Goal: Information Seeking & Learning: Compare options

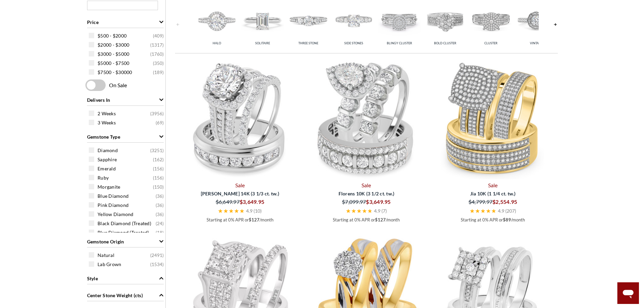
scroll to position [304, 0]
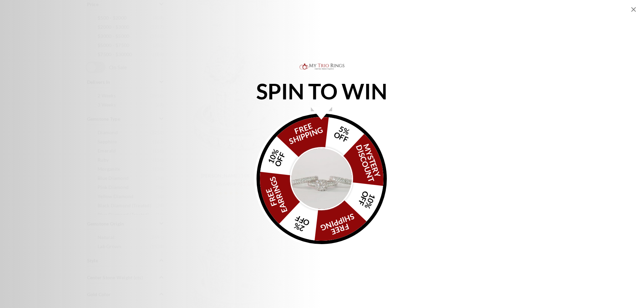
scroll to position [371, 0]
click at [470, 62] on div "SPIN TO WIN FREE SHIPPING 5% OFF Mystery Discount 10% OFF FREE SHIPPING 2% OFF …" at bounding box center [321, 154] width 643 height 184
click at [280, 163] on div "FREE SHIPPING 5% OFF Mystery Discount 10% OFF FREE SHIPPING 2% OFF FREE EARRING…" at bounding box center [322, 178] width 130 height 130
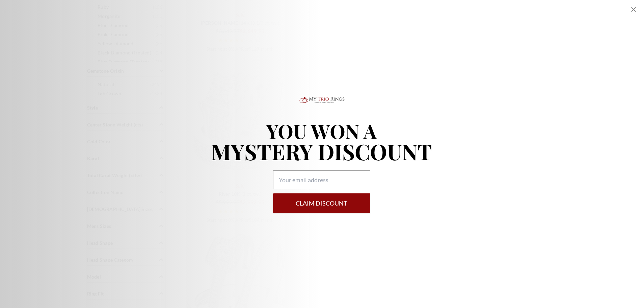
click at [629, 8] on div "YOU WON A MYSTERY DISCOUNT Claim DISCOUNT" at bounding box center [321, 154] width 643 height 308
click at [634, 9] on icon "Close popup" at bounding box center [633, 9] width 5 height 5
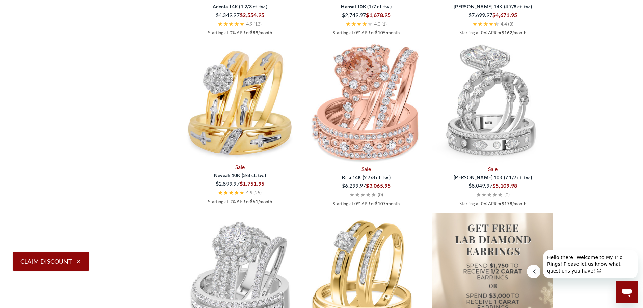
scroll to position [1013, 0]
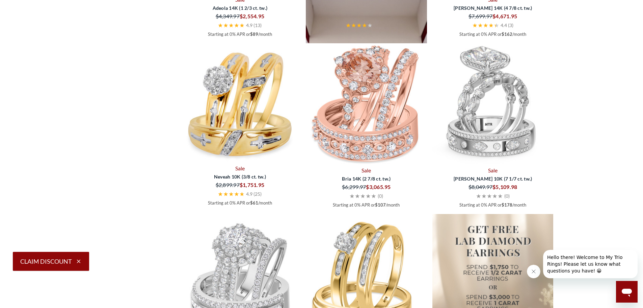
click at [359, 109] on img at bounding box center [366, 48] width 121 height 121
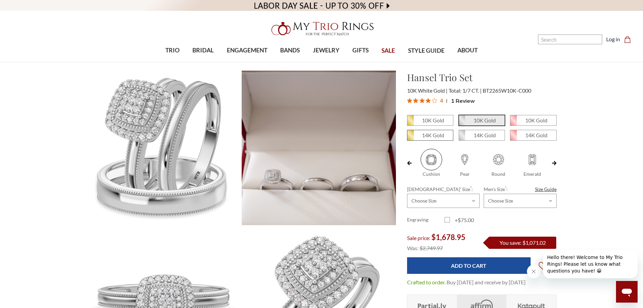
click at [424, 132] on em "14K Gold" at bounding box center [433, 135] width 22 height 6
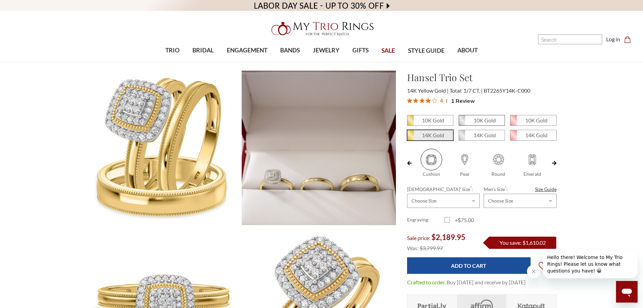
click at [479, 118] on em "10K Gold" at bounding box center [485, 120] width 22 height 6
click at [462, 123] on input "10K Gold" at bounding box center [461, 123] width 0 height 0
radio input "true"
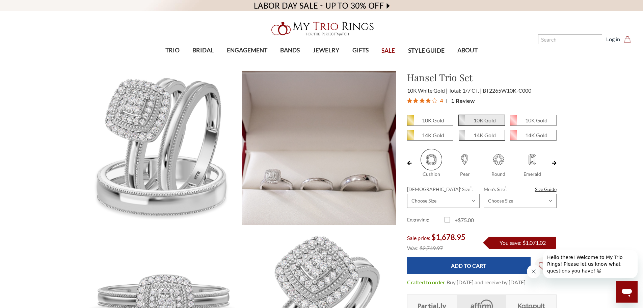
click at [489, 135] on em "14K Gold" at bounding box center [485, 135] width 22 height 6
click at [462, 137] on input "14K Gold" at bounding box center [461, 137] width 0 height 0
radio input "true"
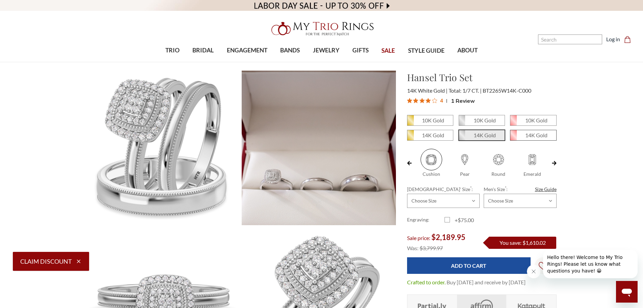
click at [531, 138] on em "14K Gold" at bounding box center [536, 135] width 22 height 6
click at [513, 138] on input "14K Gold" at bounding box center [513, 137] width 0 height 0
radio input "true"
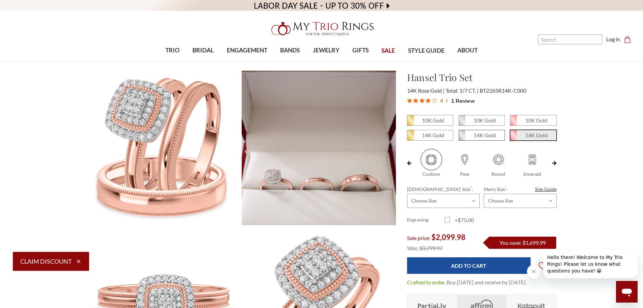
click at [486, 138] on span "14K Gold" at bounding box center [482, 135] width 46 height 10
click at [462, 138] on input "14K Gold" at bounding box center [461, 137] width 0 height 0
radio input "true"
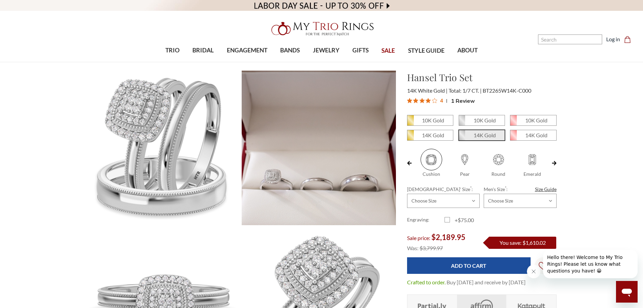
click at [468, 158] on span at bounding box center [465, 160] width 22 height 22
click at [451, 174] on input "Pear" at bounding box center [451, 174] width 0 height 0
radio input "true"
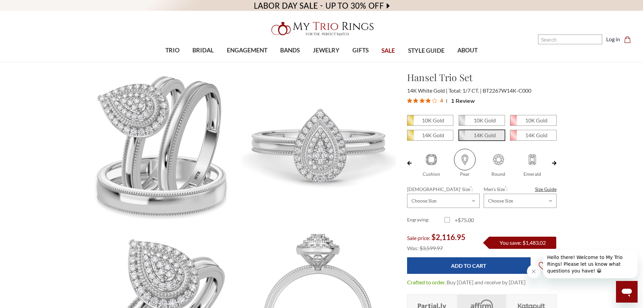
click at [499, 162] on span at bounding box center [499, 160] width 22 height 22
click at [485, 174] on input "Round" at bounding box center [484, 174] width 0 height 0
radio input "true"
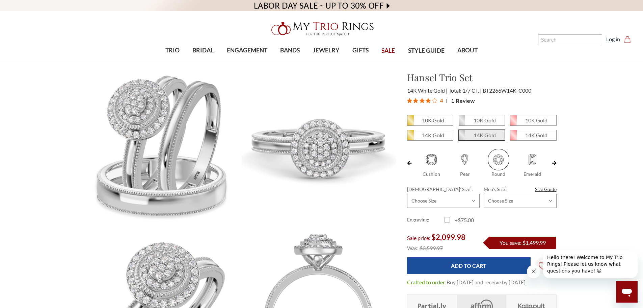
click at [528, 159] on span at bounding box center [533, 160] width 22 height 22
click at [519, 174] on input "Emerald" at bounding box center [518, 174] width 0 height 0
radio input "true"
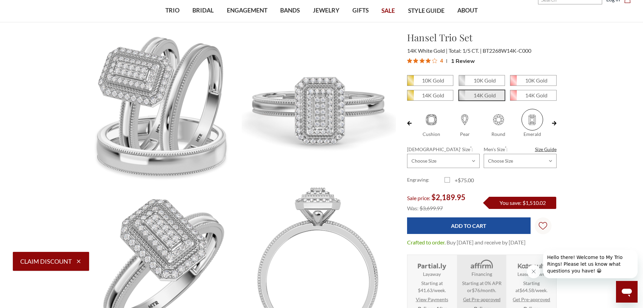
scroll to position [34, 0]
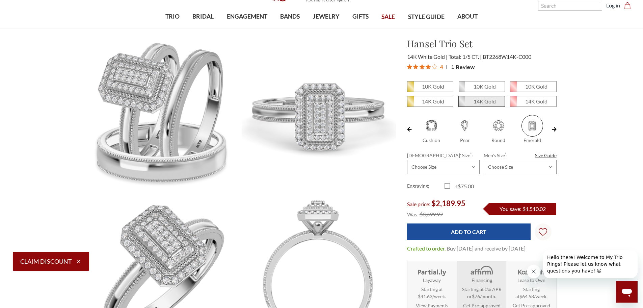
click at [431, 124] on span at bounding box center [432, 126] width 22 height 22
click at [418, 140] on input "Cushion" at bounding box center [417, 140] width 0 height 0
radio input "true"
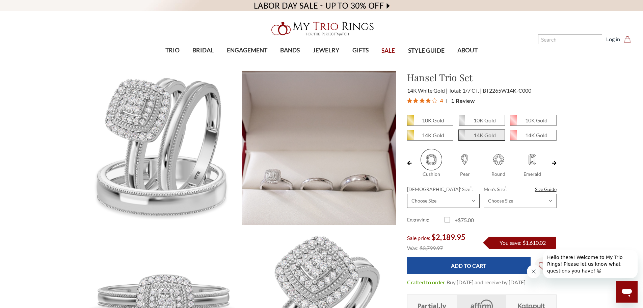
click at [474, 202] on select "Choose Size 3.00 3.25 3.50 3.75 4.00 4.25 4.50 4.75 5.00 5.25 5.50 5.75 6.00 6.…" at bounding box center [443, 200] width 73 height 14
click at [551, 198] on select "Choose Size 6.00 6.25 6.50 6.75 7.00 7.25 7.50 7.75 8.00 8.25 8.50 8.75 9.00 9.…" at bounding box center [520, 200] width 73 height 14
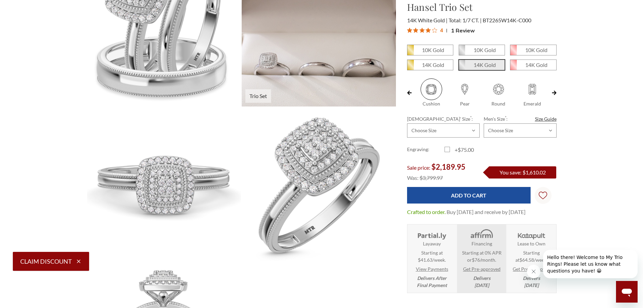
scroll to position [34, 0]
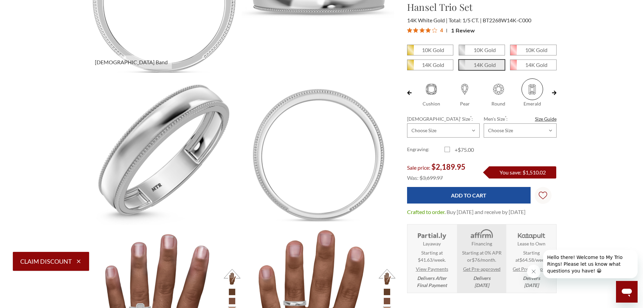
scroll to position [540, 0]
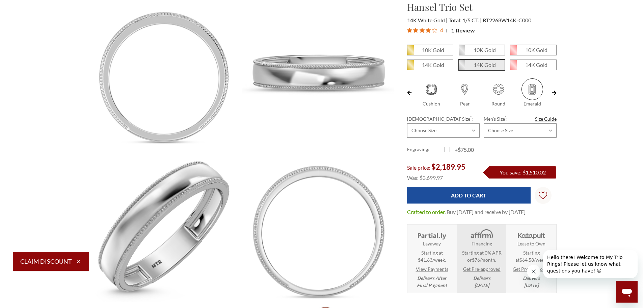
click at [432, 87] on span at bounding box center [432, 89] width 22 height 22
click at [418, 104] on input "Cushion" at bounding box center [417, 104] width 0 height 0
radio input "true"
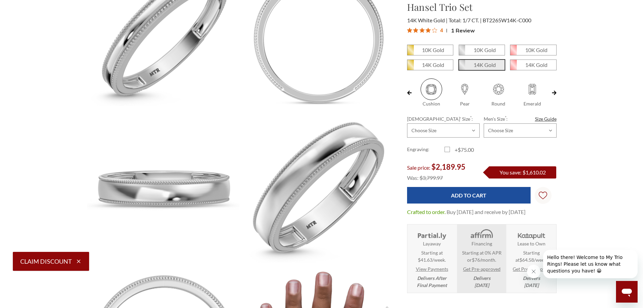
scroll to position [574, 0]
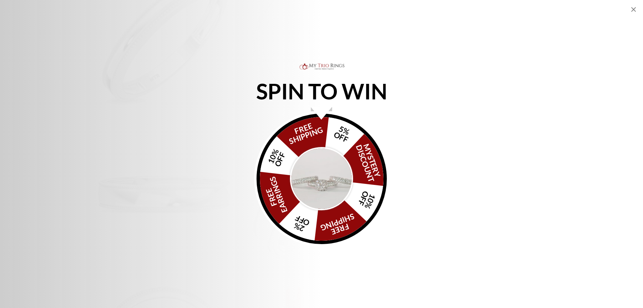
click at [631, 6] on icon "Close popup" at bounding box center [634, 9] width 8 height 8
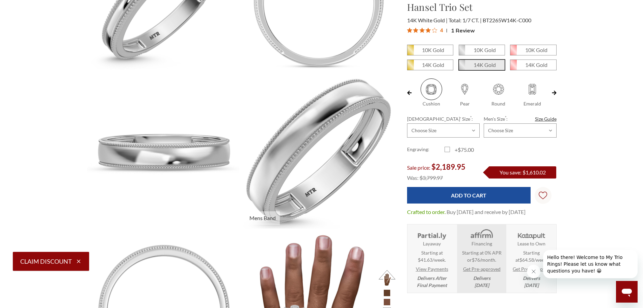
scroll to position [608, 0]
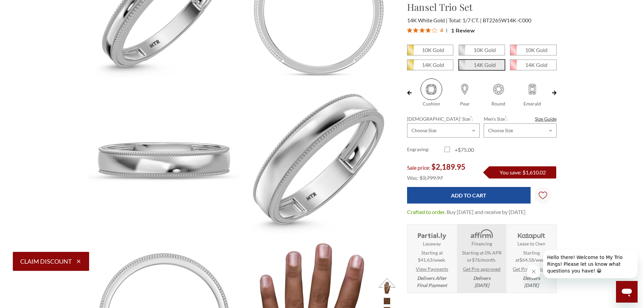
click at [448, 150] on label "+$75.00" at bounding box center [463, 149] width 37 height 8
click at [448, 151] on input "+$75.00" at bounding box center [447, 151] width 0 height 0
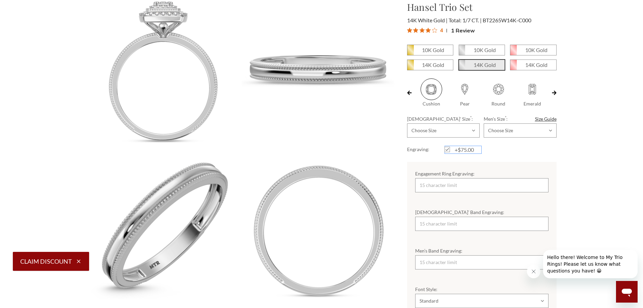
scroll to position [371, 0]
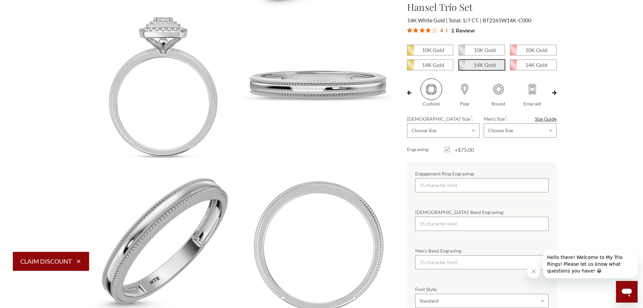
click at [446, 149] on label "+$75.00" at bounding box center [463, 149] width 37 height 8
click at [447, 151] on input "+$75.00" at bounding box center [447, 151] width 0 height 0
checkbox input "false"
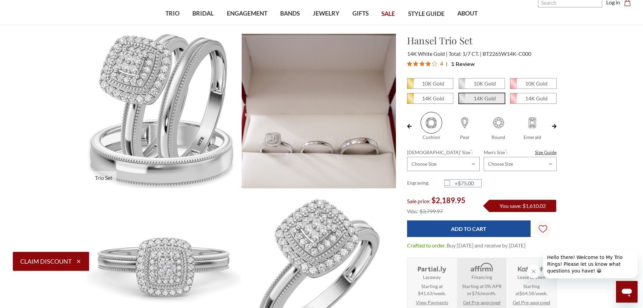
scroll to position [0, 0]
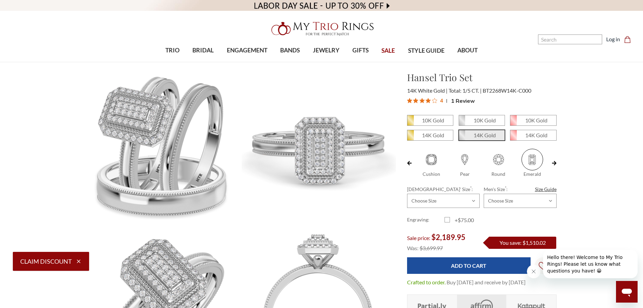
click at [390, 48] on span "SALE" at bounding box center [388, 50] width 14 height 9
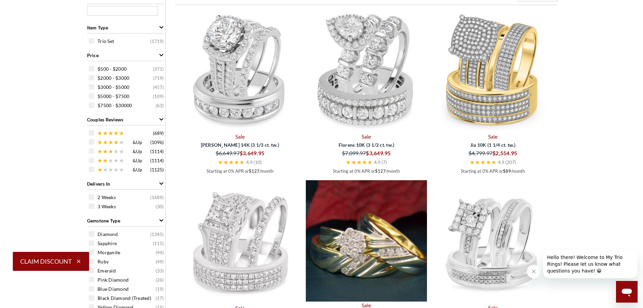
scroll to position [338, 0]
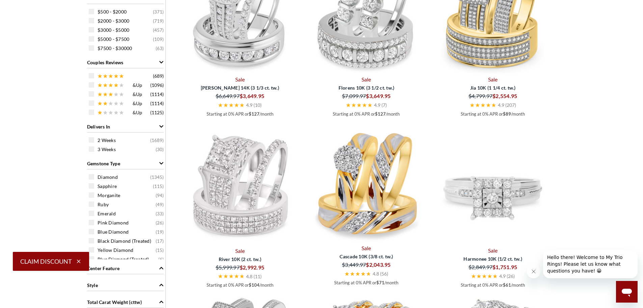
click at [496, 190] on img at bounding box center [492, 183] width 121 height 121
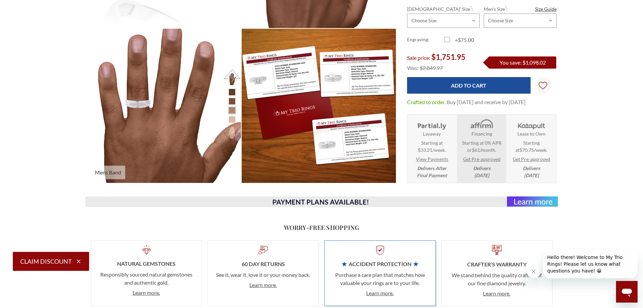
scroll to position [540, 0]
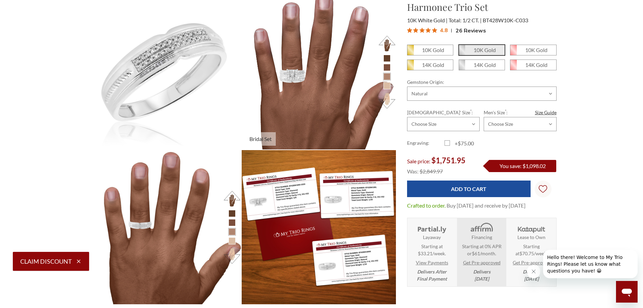
click at [295, 78] on img at bounding box center [318, 71] width 169 height 169
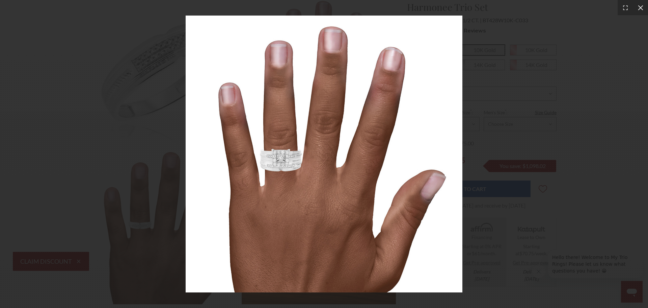
click at [642, 9] on icon at bounding box center [640, 7] width 5 height 5
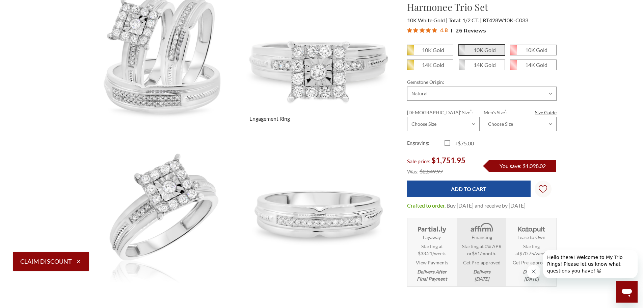
scroll to position [0, 0]
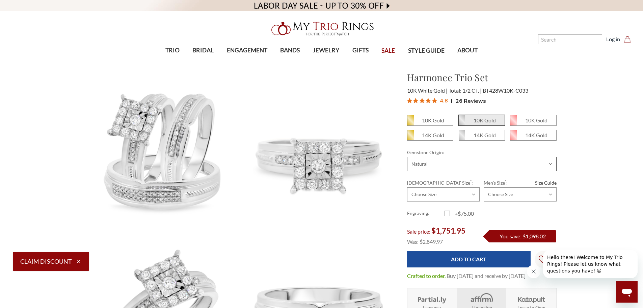
click at [457, 160] on select "Choose Options Natural Lab Grown" at bounding box center [482, 164] width 150 height 14
click at [407, 157] on select "Choose Options Natural Lab Grown" at bounding box center [482, 164] width 150 height 14
click at [473, 195] on select "Choose Size 3.00 3.25 3.50 3.75 4.00 4.25 4.50 4.75 5.00 5.25 5.50 5.75 6.00 6.…" at bounding box center [443, 194] width 73 height 14
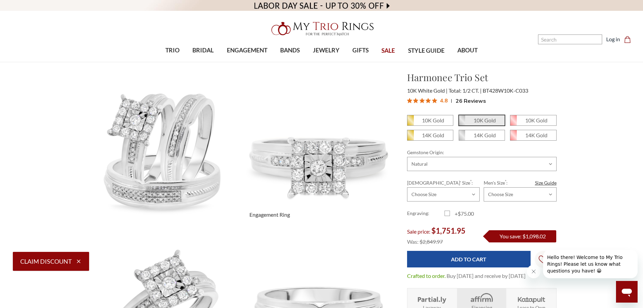
click at [337, 204] on img at bounding box center [318, 147] width 169 height 169
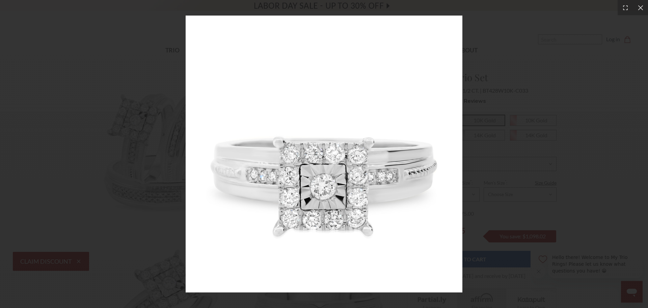
click at [537, 69] on div at bounding box center [324, 154] width 648 height 308
click at [566, 62] on div at bounding box center [324, 154] width 648 height 308
click at [642, 8] on icon at bounding box center [640, 7] width 7 height 7
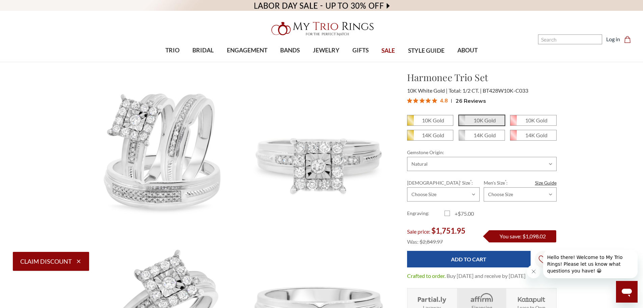
click at [464, 101] on span "26 Reviews" at bounding box center [471, 101] width 30 height 10
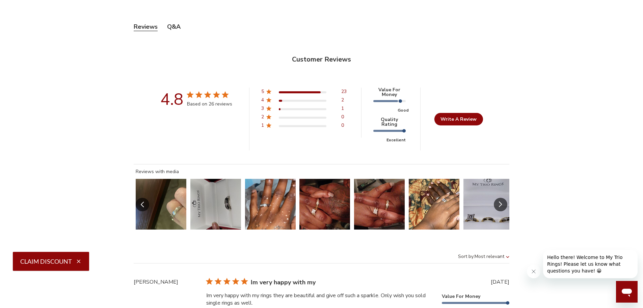
scroll to position [1506, 0]
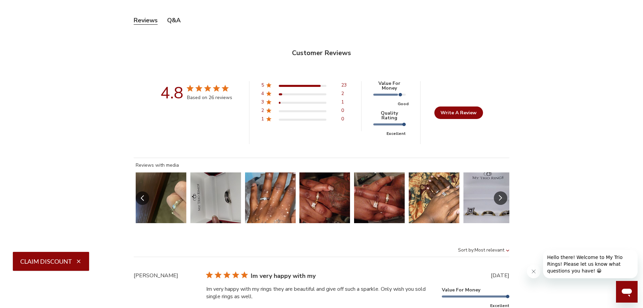
click at [160, 185] on button "Slide 1 of 14.\a Image of customer." at bounding box center [161, 197] width 51 height 51
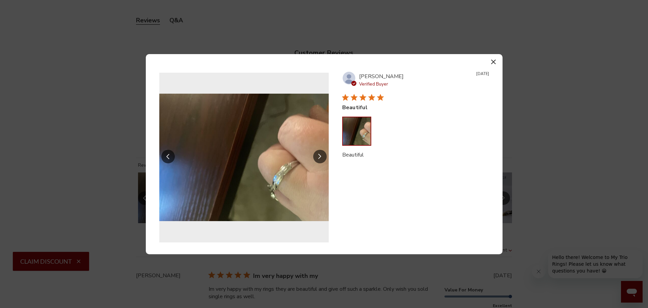
click at [320, 157] on icon "Slide Controls" at bounding box center [319, 157] width 3 height 6
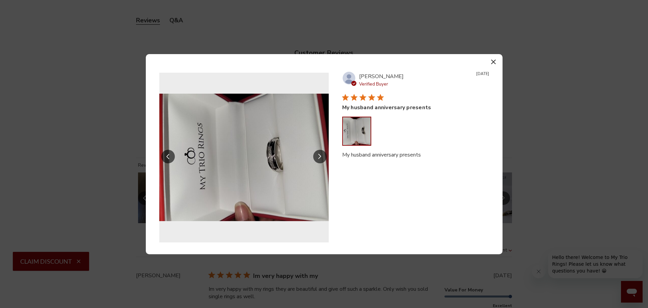
click at [320, 157] on icon "Slide Controls" at bounding box center [319, 157] width 3 height 6
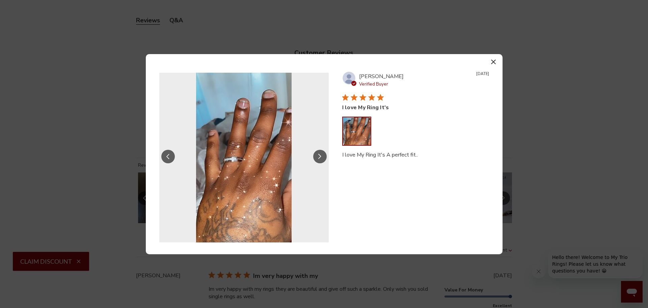
click at [320, 158] on icon "Slide Controls" at bounding box center [319, 157] width 3 height 6
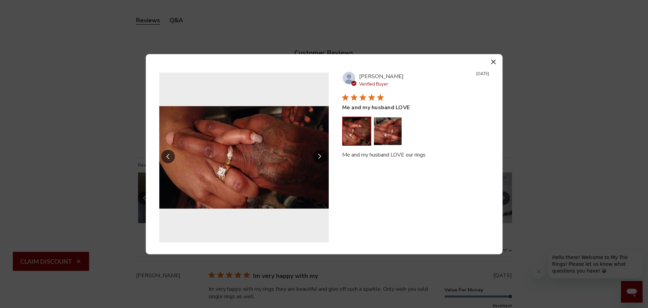
click at [323, 157] on button "Slide Controls" at bounding box center [320, 157] width 14 height 14
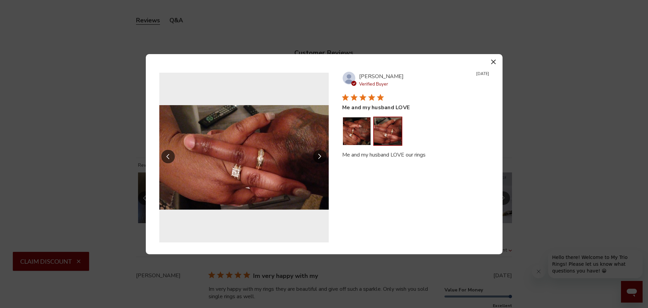
click at [317, 156] on button "Slide Controls" at bounding box center [320, 157] width 14 height 14
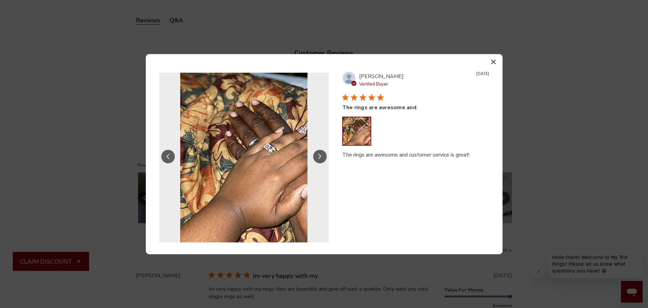
click at [317, 157] on button "Slide Controls" at bounding box center [320, 157] width 14 height 14
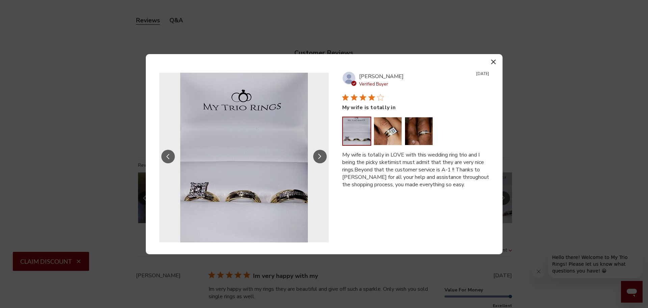
click at [404, 138] on div at bounding box center [416, 131] width 146 height 28
click at [396, 138] on button "Image of review by James G. on August 15, 20 number 2" at bounding box center [388, 131] width 28 height 28
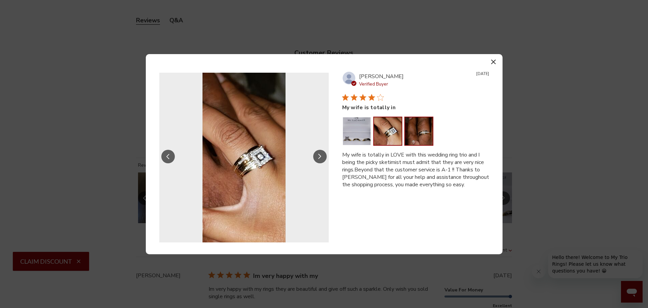
click at [424, 136] on button "Image of review by James G. on August 15, 20 number 3" at bounding box center [419, 131] width 28 height 28
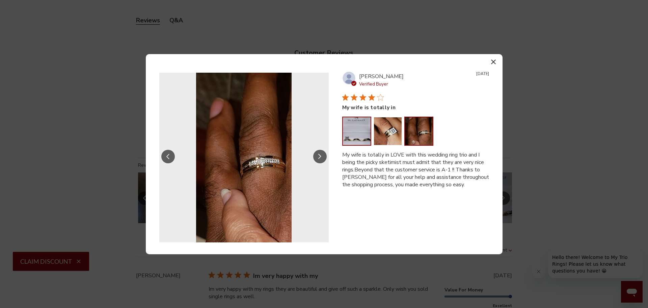
click at [348, 139] on button "Image of review by James G. on August 15, 20 number 1" at bounding box center [357, 131] width 28 height 28
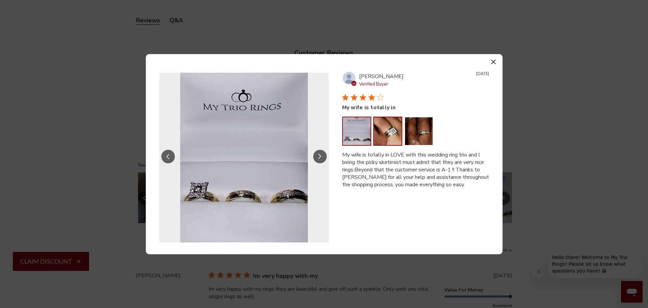
click at [388, 142] on button "Image of review by James G. on August 15, 20 number 2" at bounding box center [388, 131] width 28 height 28
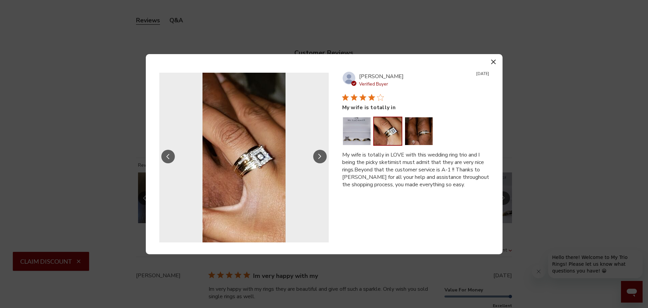
click at [320, 157] on icon "Slide Controls" at bounding box center [319, 156] width 3 height 5
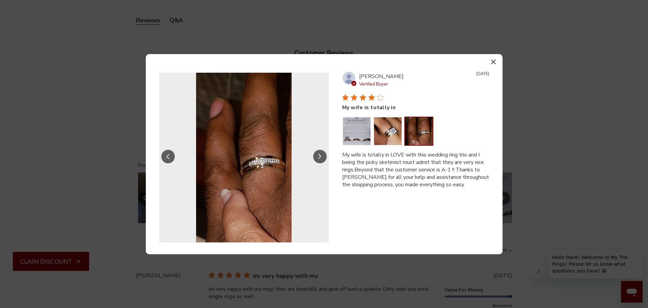
click at [321, 157] on icon "Slide Controls" at bounding box center [319, 157] width 3 height 6
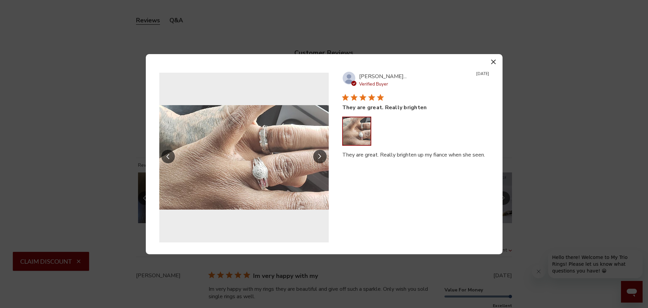
click at [321, 157] on icon "Slide Controls" at bounding box center [319, 157] width 3 height 6
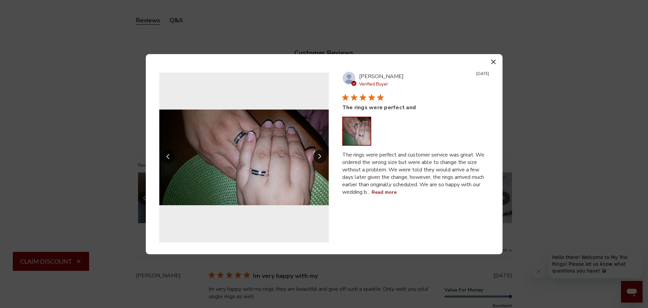
click at [321, 157] on icon "Slide Controls" at bounding box center [319, 157] width 3 height 6
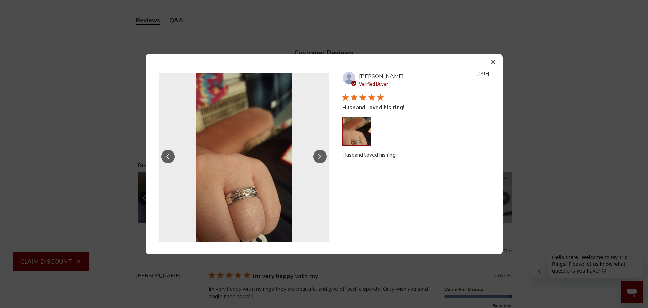
click at [321, 157] on icon "Slide Controls" at bounding box center [319, 157] width 3 height 6
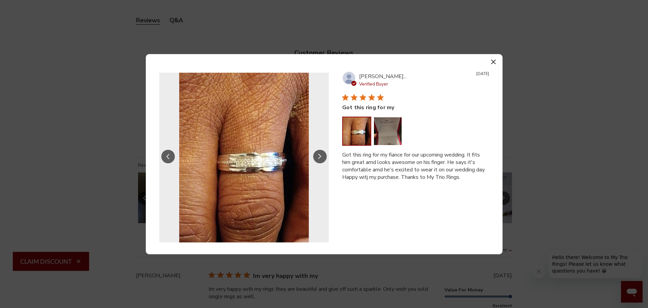
click at [321, 157] on icon "Slide Controls" at bounding box center [319, 157] width 3 height 6
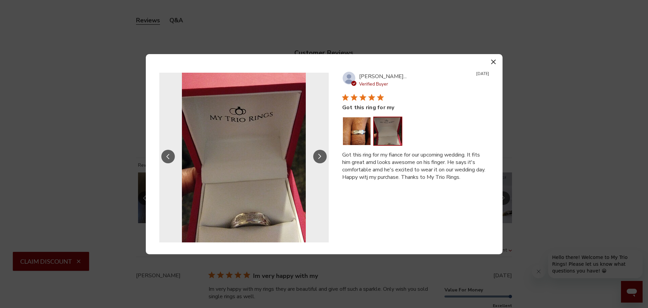
click at [321, 157] on icon "Slide Controls" at bounding box center [319, 157] width 3 height 6
click at [497, 63] on button "button" at bounding box center [494, 62] width 10 height 10
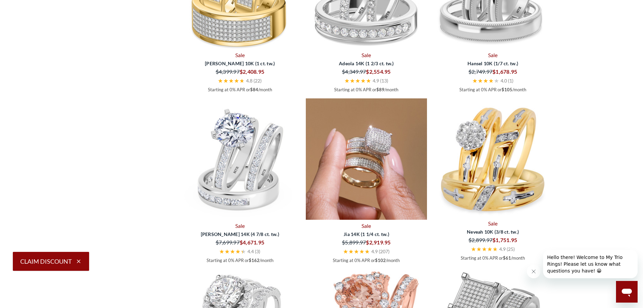
scroll to position [878, 0]
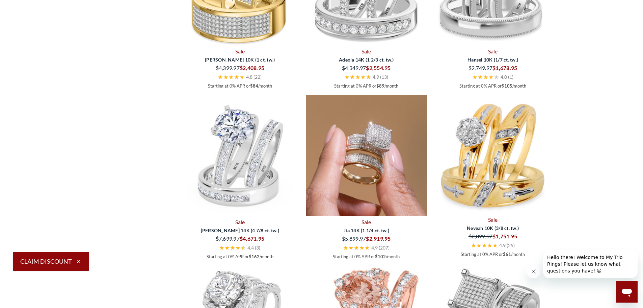
click at [353, 181] on img at bounding box center [366, 155] width 121 height 121
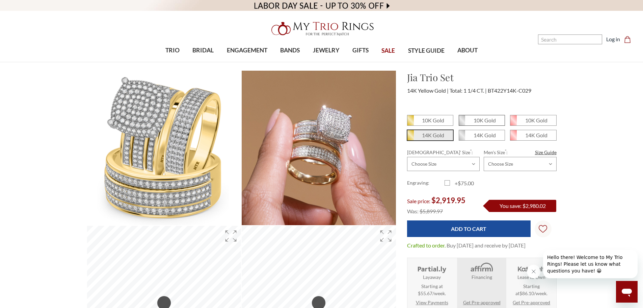
click at [489, 121] on section "Jia Trio Set $2,919.95 14K Yellow Gold Total: 1 1/4 CT. BT422Y14K-C029" at bounding box center [482, 202] width 160 height 264
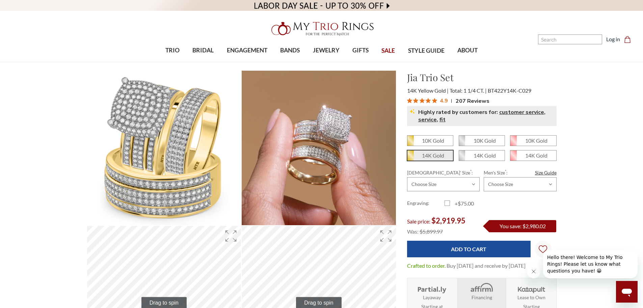
click at [441, 102] on span "4.9" at bounding box center [444, 100] width 8 height 8
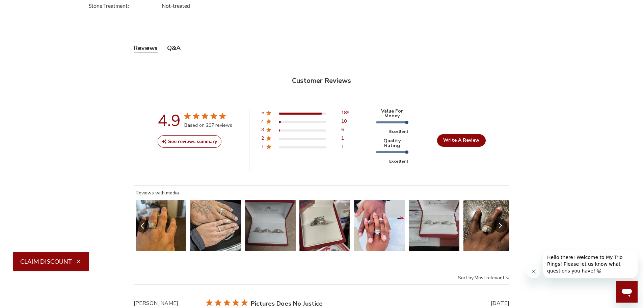
scroll to position [300, 465]
click at [162, 210] on button "Slide 1 of 29.\a Image of customer." at bounding box center [161, 225] width 51 height 51
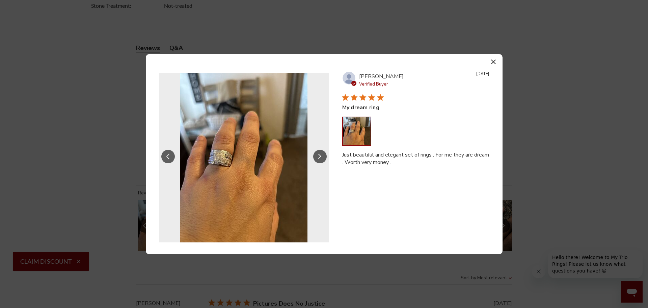
click at [318, 159] on icon "Slide Controls" at bounding box center [319, 156] width 3 height 5
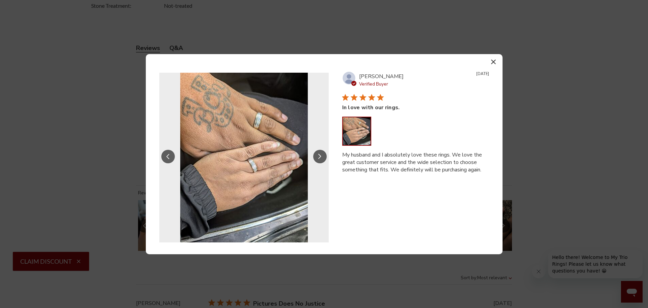
click at [319, 157] on icon "Slide Controls" at bounding box center [319, 157] width 3 height 6
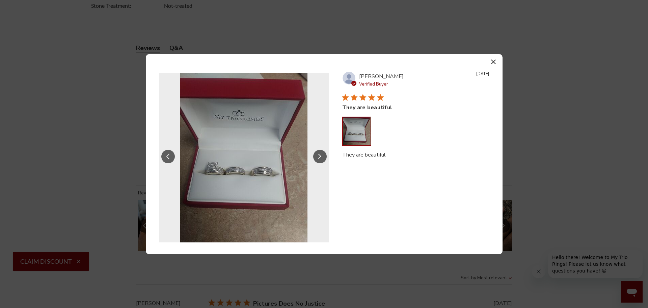
click at [319, 157] on icon "Slide Controls" at bounding box center [319, 157] width 3 height 6
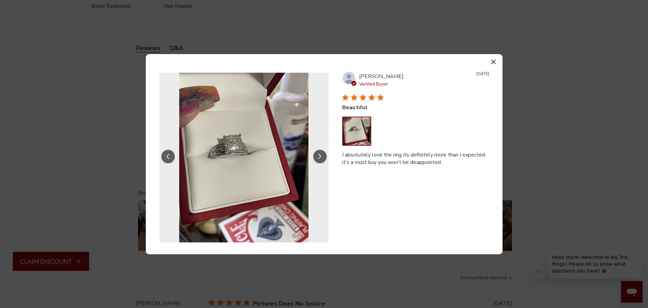
click at [319, 157] on icon "Slide Controls" at bounding box center [319, 157] width 3 height 6
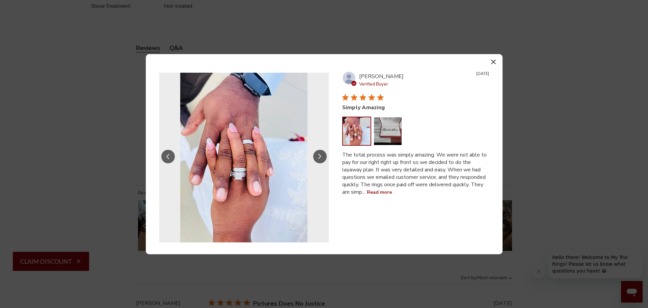
click at [319, 157] on icon "Slide Controls" at bounding box center [319, 157] width 3 height 6
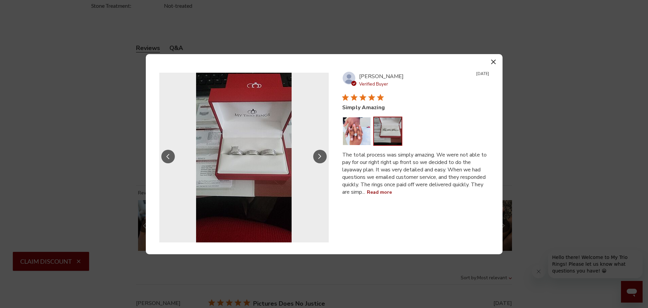
click at [319, 157] on icon "Slide Controls" at bounding box center [319, 157] width 3 height 6
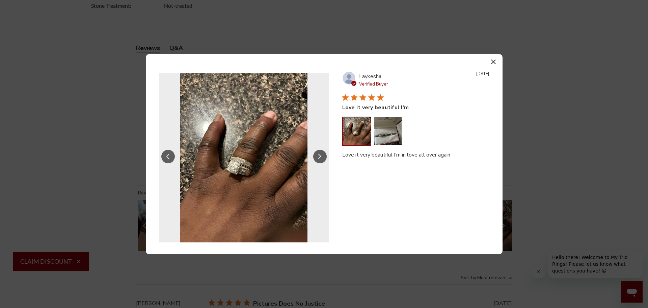
click at [319, 157] on icon "Slide Controls" at bounding box center [319, 157] width 3 height 6
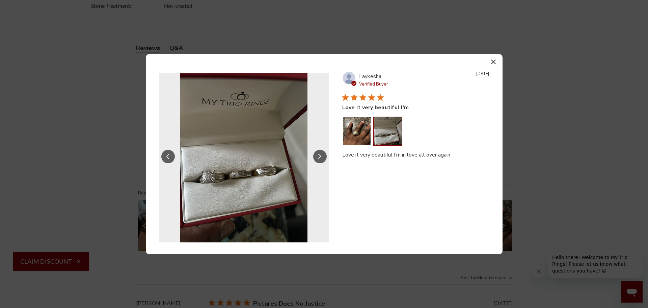
click at [319, 157] on icon "Slide Controls" at bounding box center [319, 157] width 3 height 6
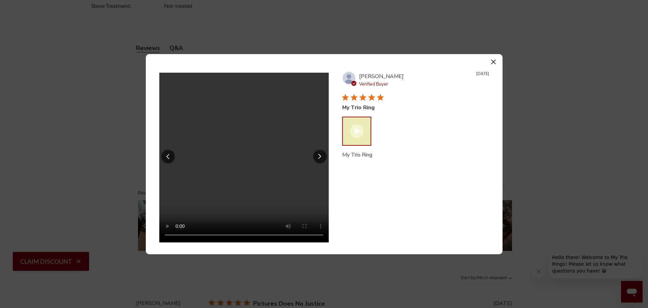
click at [319, 157] on icon "Slide Controls" at bounding box center [319, 157] width 3 height 6
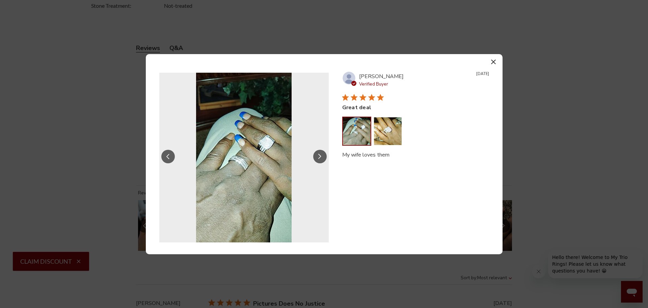
click at [319, 157] on icon "Slide Controls" at bounding box center [319, 157] width 3 height 6
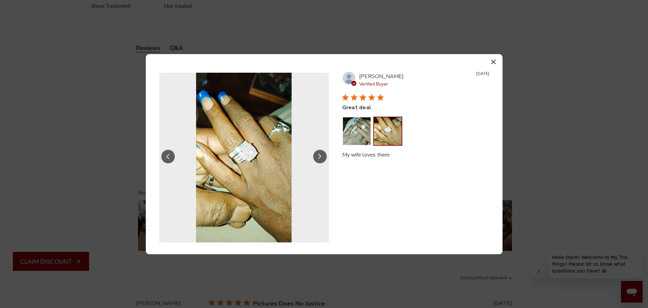
click at [319, 157] on icon "Slide Controls" at bounding box center [319, 157] width 3 height 6
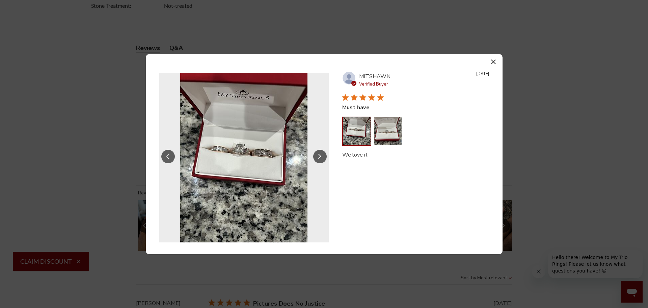
click at [319, 157] on icon "Slide Controls" at bounding box center [319, 157] width 3 height 6
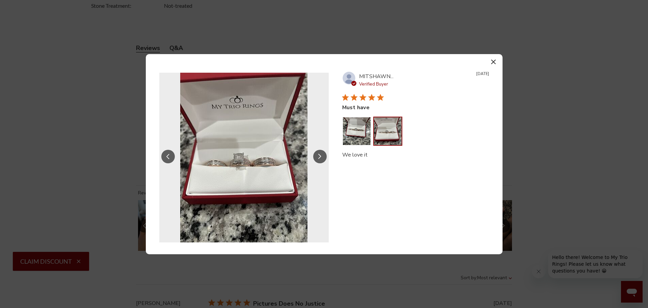
click at [319, 157] on icon "Slide Controls" at bounding box center [319, 157] width 3 height 6
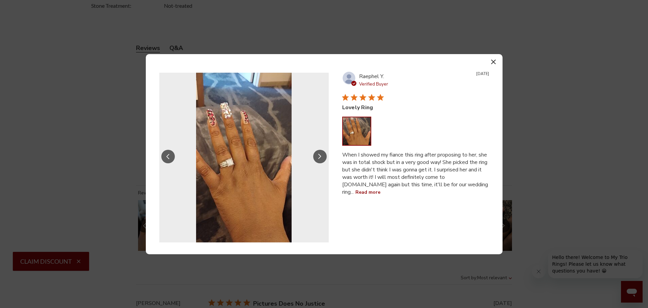
click at [319, 157] on icon "Slide Controls" at bounding box center [319, 157] width 3 height 6
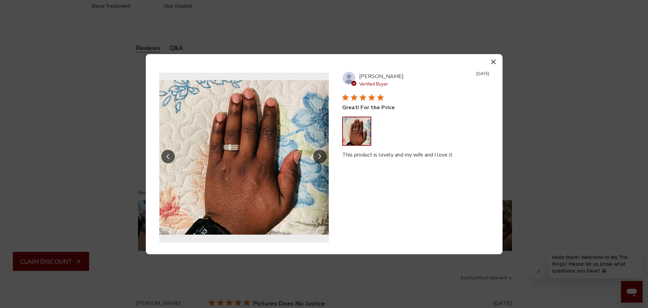
click at [319, 157] on icon "Slide Controls" at bounding box center [319, 157] width 3 height 6
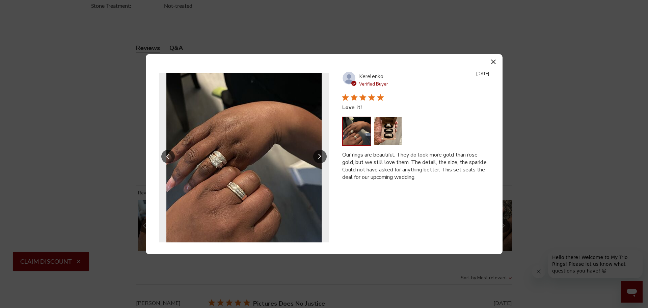
click at [319, 157] on icon "Slide Controls" at bounding box center [319, 157] width 3 height 6
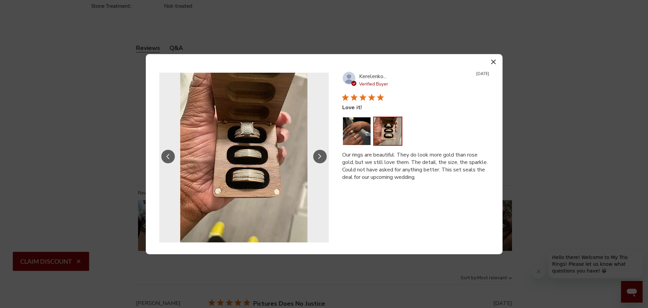
click at [319, 157] on icon "Slide Controls" at bounding box center [319, 157] width 3 height 6
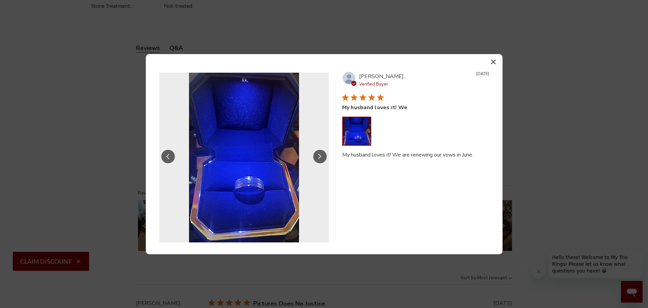
click at [319, 157] on icon "Slide Controls" at bounding box center [319, 157] width 3 height 6
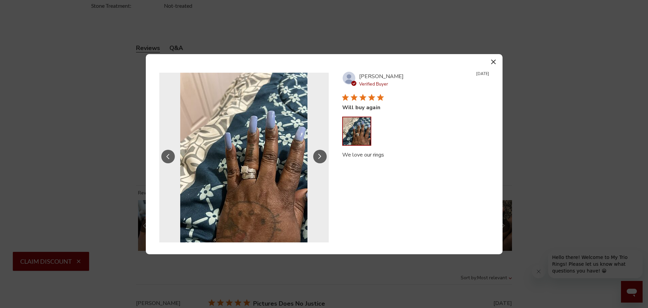
click at [319, 157] on icon "Slide Controls" at bounding box center [319, 157] width 3 height 6
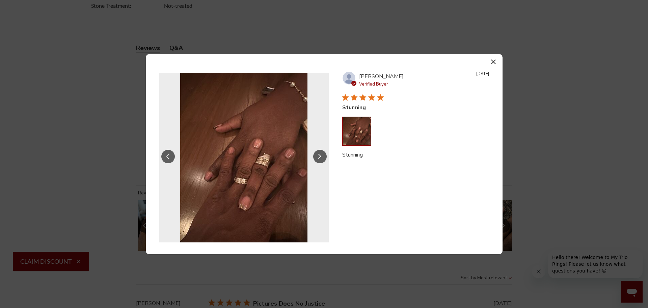
click at [494, 63] on icon "button" at bounding box center [493, 61] width 5 height 5
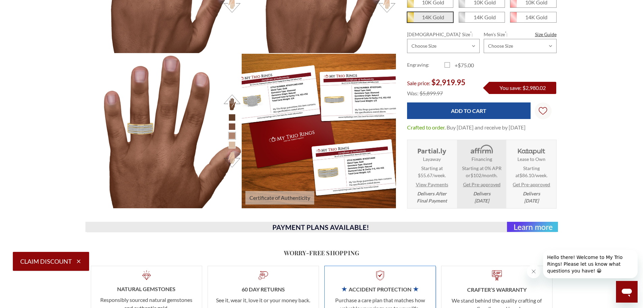
scroll to position [1163, 0]
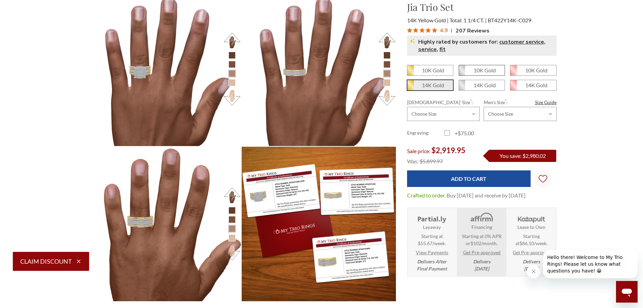
click at [494, 67] on em "10K Gold" at bounding box center [485, 70] width 22 height 6
click at [462, 73] on input "10K Gold" at bounding box center [461, 73] width 0 height 0
radio input "true"
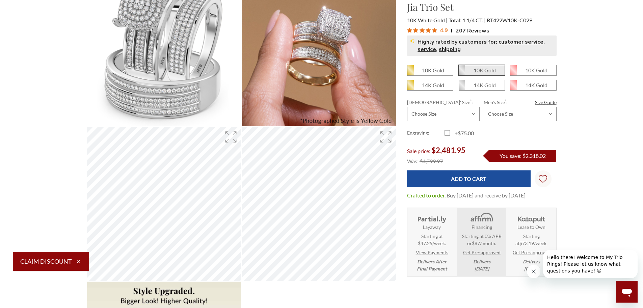
scroll to position [34, 0]
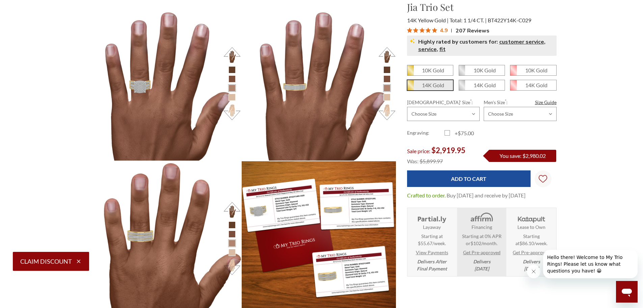
scroll to position [1061, 0]
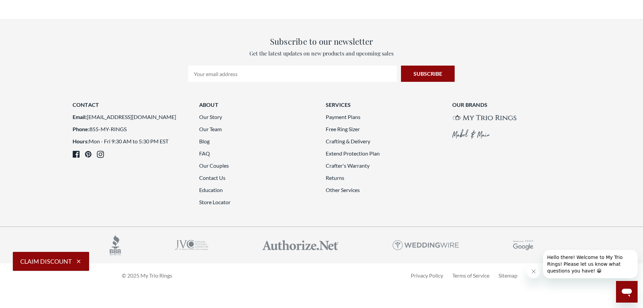
scroll to position [1789, 0]
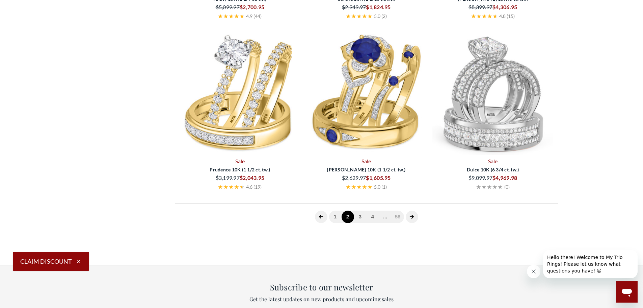
scroll to position [262, 0]
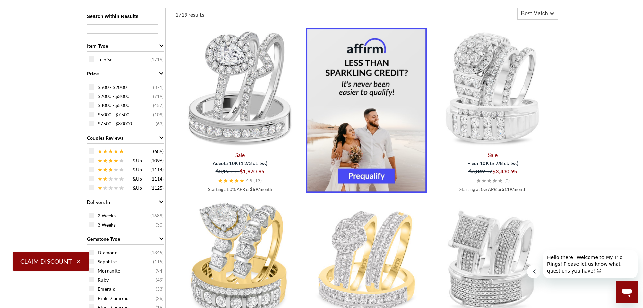
click at [246, 163] on span "Adeola 10K (1 2/3 ct. tw.)" at bounding box center [240, 162] width 121 height 7
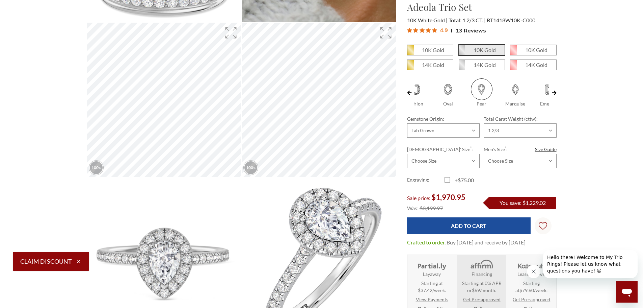
scroll to position [203, 0]
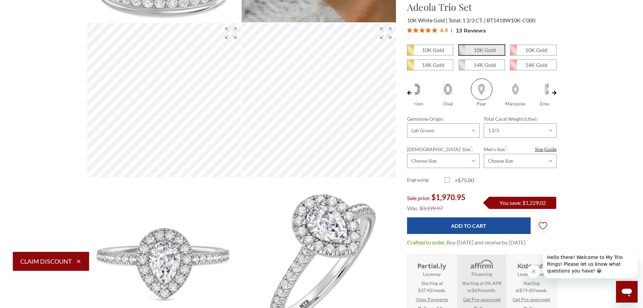
click at [419, 91] on span at bounding box center [415, 89] width 22 height 22
click at [401, 104] on input "Cushion" at bounding box center [400, 104] width 0 height 0
radio input "true"
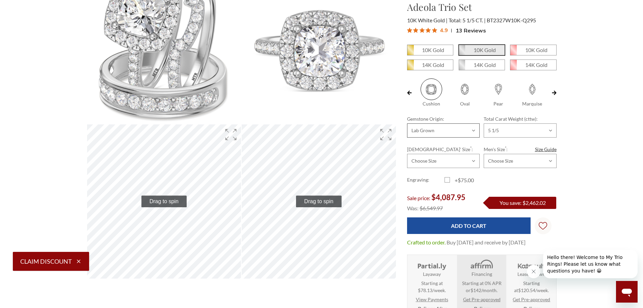
click at [473, 129] on select "Choose Options Natural Lab Grown" at bounding box center [443, 130] width 73 height 14
select select "19495240"
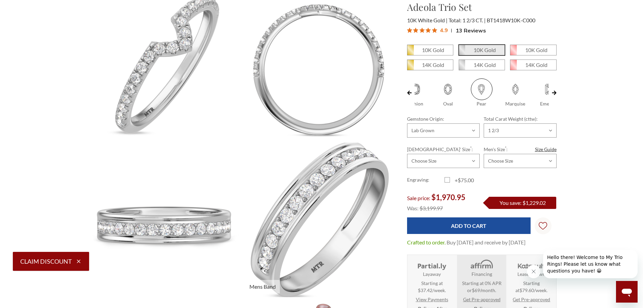
scroll to position [810, 0]
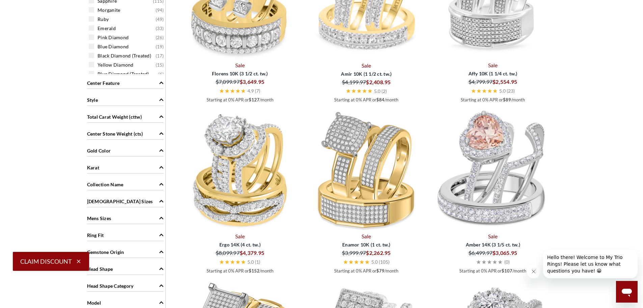
scroll to position [532, 0]
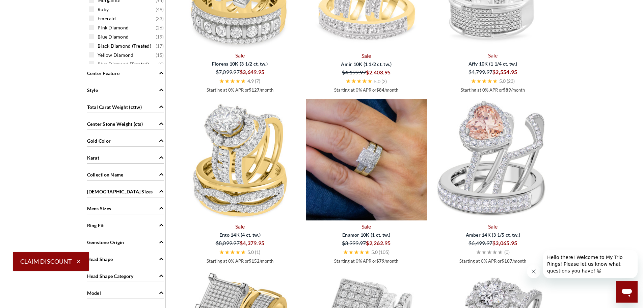
click at [379, 185] on img at bounding box center [366, 159] width 121 height 121
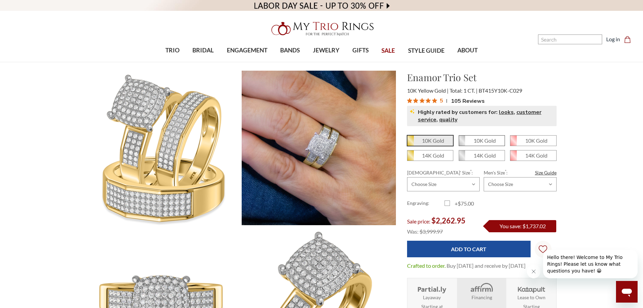
click at [477, 118] on span "Highly rated by customers for: looks , customer service , quality" at bounding box center [486, 115] width 136 height 15
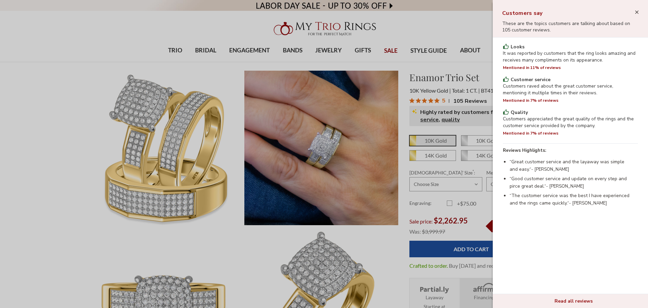
click at [636, 11] on icon "button" at bounding box center [636, 11] width 3 height 3
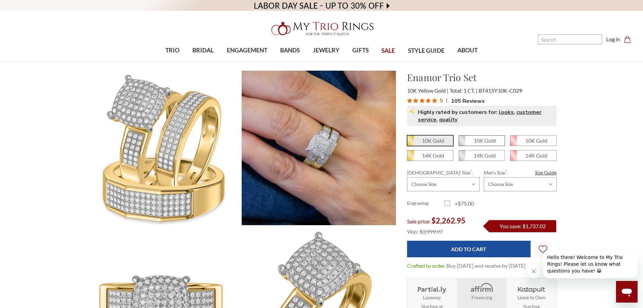
click at [480, 141] on em "10K Gold" at bounding box center [485, 140] width 22 height 6
click at [462, 143] on input "10K Gold" at bounding box center [461, 143] width 0 height 0
radio input "true"
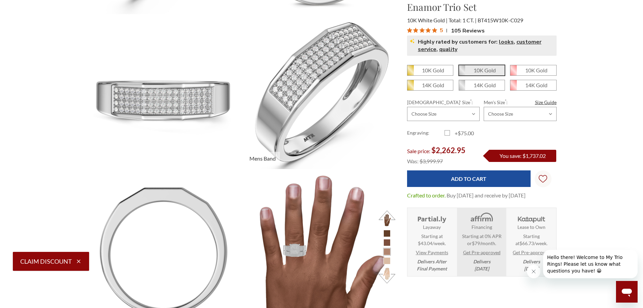
scroll to position [574, 0]
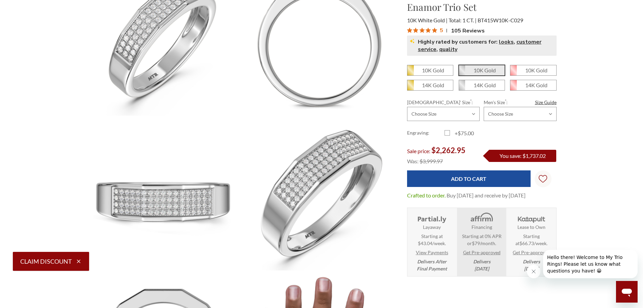
click at [462, 28] on span "105 Reviews" at bounding box center [468, 30] width 34 height 10
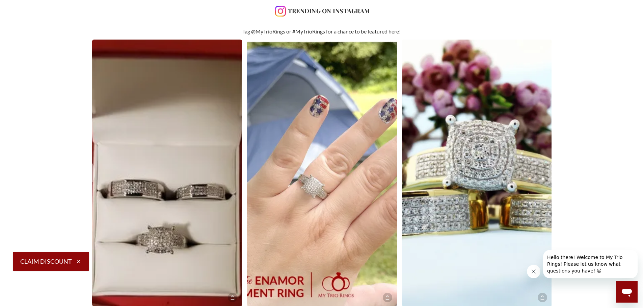
scroll to position [2163, 0]
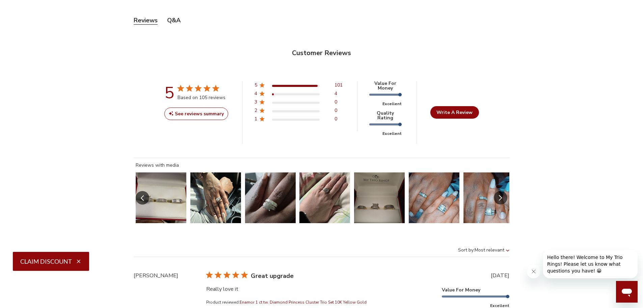
click at [217, 180] on button "Slide 2 of 22.\a Image of customer." at bounding box center [215, 197] width 51 height 51
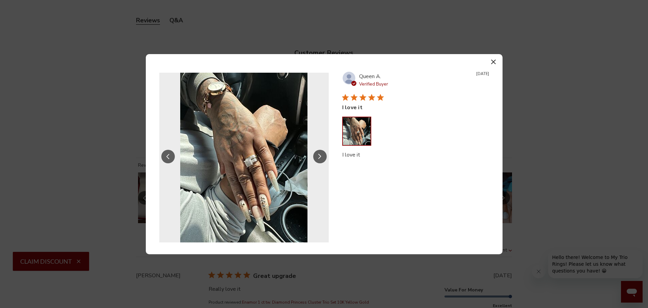
click at [319, 156] on icon "Slide Controls" at bounding box center [319, 157] width 3 height 6
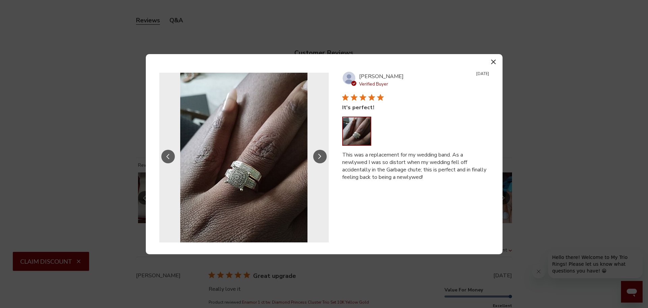
click at [316, 158] on button "Slide Controls" at bounding box center [320, 157] width 14 height 14
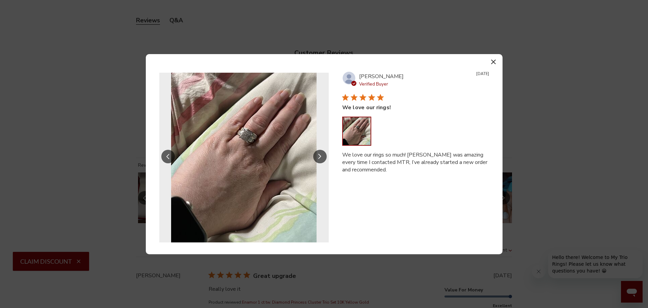
click at [323, 154] on button "Slide Controls" at bounding box center [320, 157] width 14 height 14
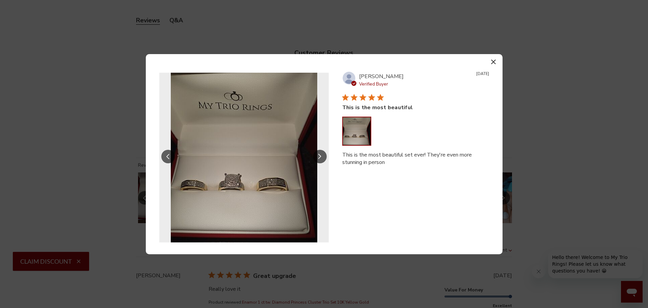
click at [323, 154] on button "Slide Controls" at bounding box center [320, 157] width 14 height 14
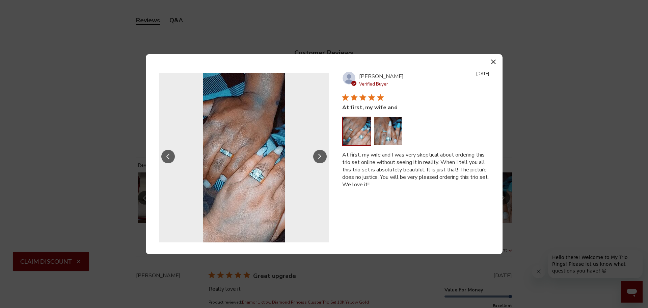
click at [364, 135] on button "Image of review by Billy L. on April 03, 22 number 1" at bounding box center [357, 131] width 28 height 28
click at [317, 157] on button "Slide Controls" at bounding box center [320, 157] width 14 height 14
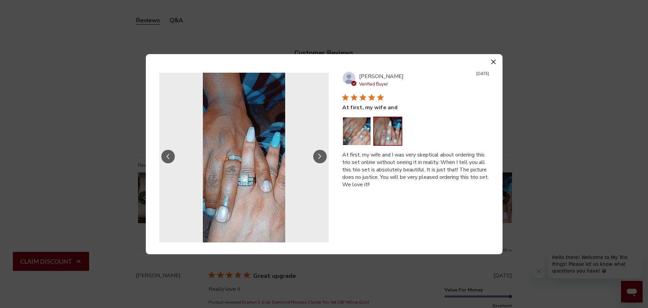
click at [318, 157] on button "Slide Controls" at bounding box center [320, 157] width 14 height 14
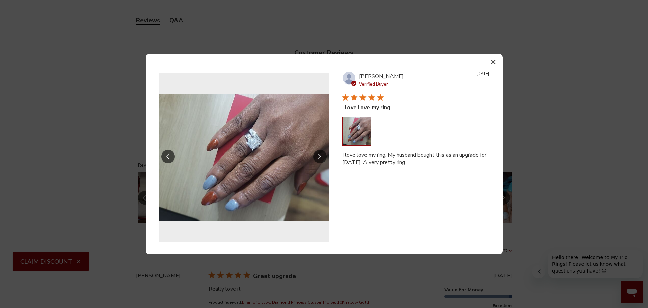
click at [318, 157] on button "Slide Controls" at bounding box center [320, 157] width 14 height 14
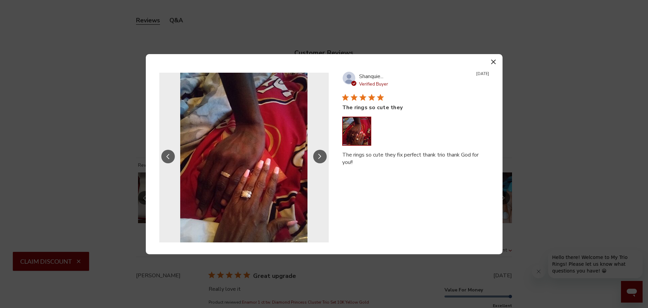
click at [318, 157] on button "Slide Controls" at bounding box center [320, 157] width 14 height 14
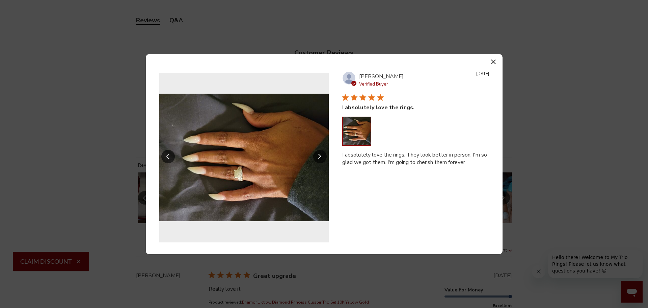
click at [318, 157] on button "Slide Controls" at bounding box center [320, 157] width 14 height 14
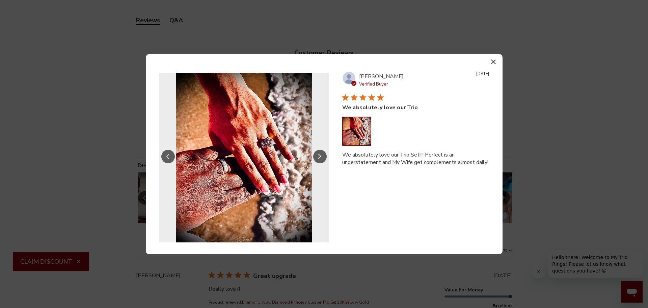
click at [320, 154] on icon "Slide Controls" at bounding box center [319, 157] width 3 height 6
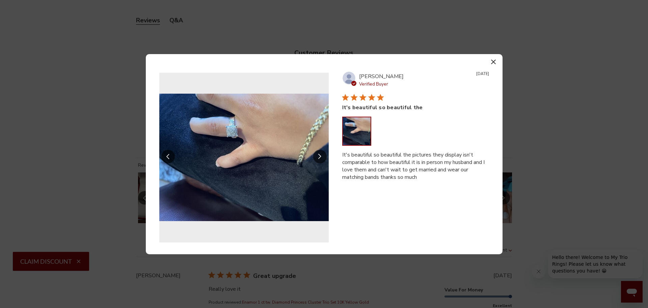
click at [320, 154] on icon "Slide Controls" at bounding box center [319, 157] width 3 height 6
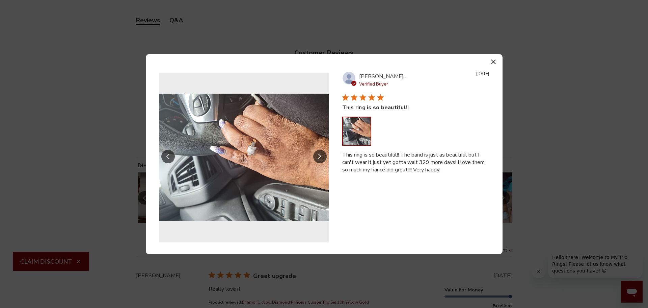
click at [320, 154] on icon "Slide Controls" at bounding box center [319, 157] width 3 height 6
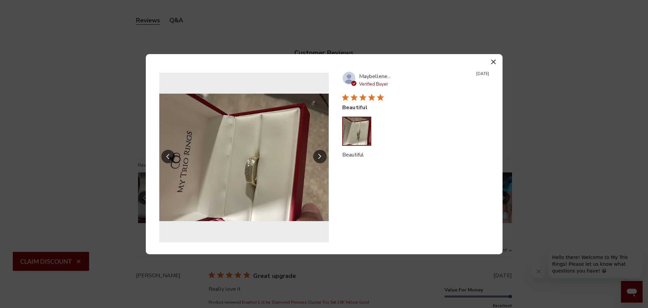
click at [320, 154] on icon "Slide Controls" at bounding box center [319, 157] width 3 height 6
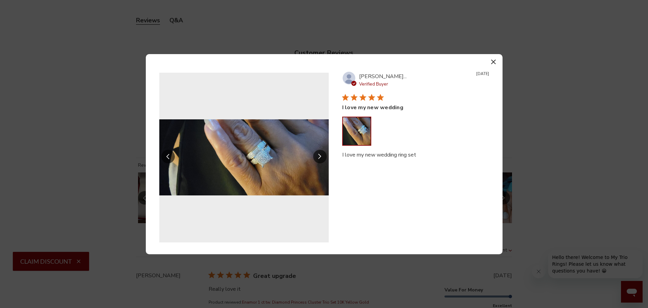
click at [494, 61] on icon "button" at bounding box center [493, 61] width 5 height 5
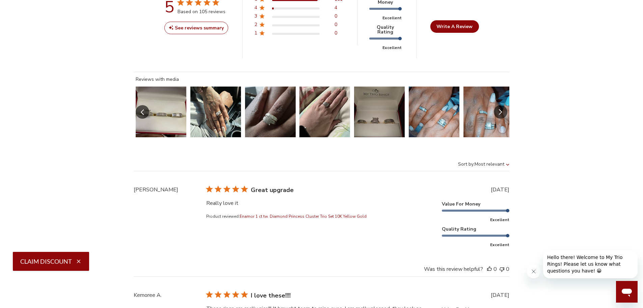
scroll to position [2197, 0]
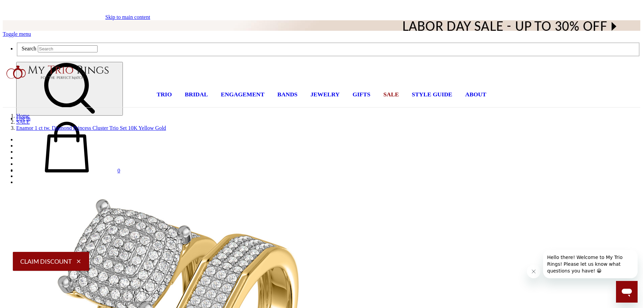
scroll to position [34, 0]
radio input "true"
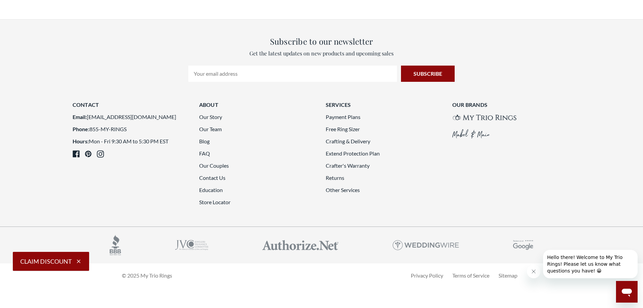
scroll to position [1815, 0]
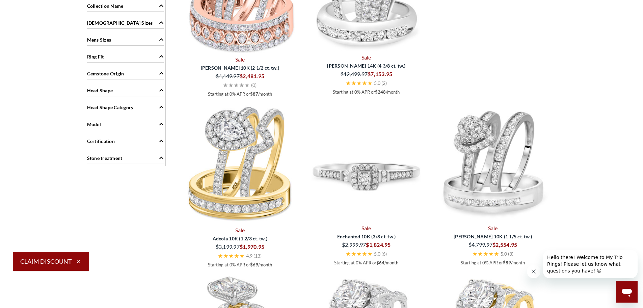
scroll to position [701, 0]
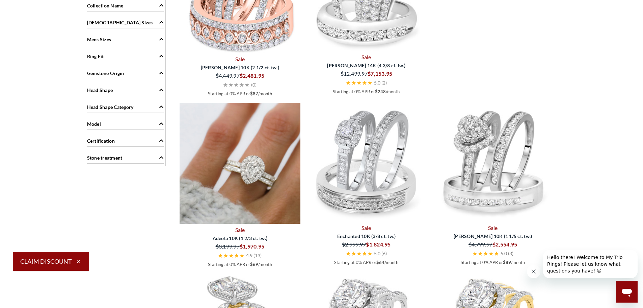
click at [272, 191] on img at bounding box center [240, 163] width 121 height 121
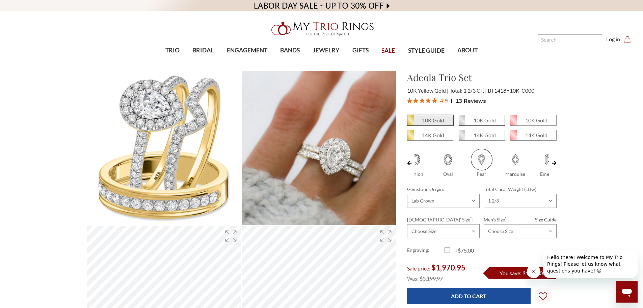
click at [491, 121] on em "10K Gold" at bounding box center [485, 120] width 22 height 6
click at [462, 123] on input "10K Gold" at bounding box center [461, 123] width 0 height 0
radio input "true"
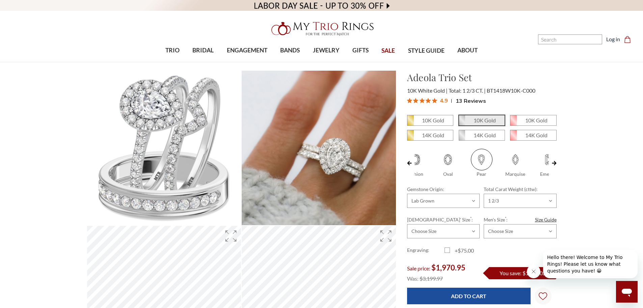
click at [421, 161] on span at bounding box center [415, 160] width 22 height 22
click at [401, 174] on input "Cushion" at bounding box center [400, 174] width 0 height 0
radio input "true"
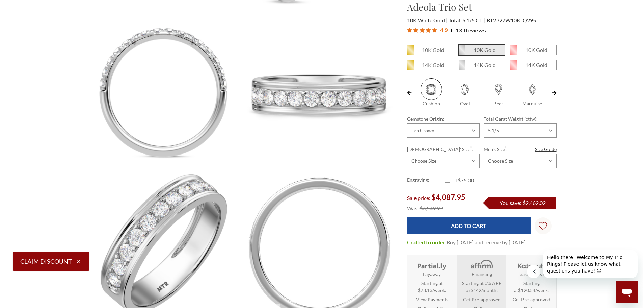
scroll to position [743, 0]
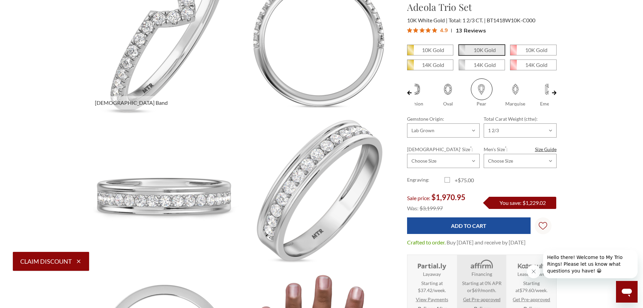
scroll to position [675, 0]
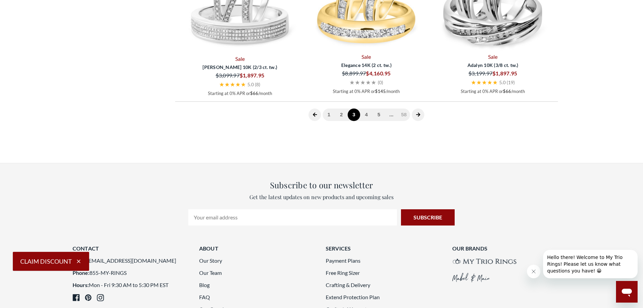
scroll to position [1781, 0]
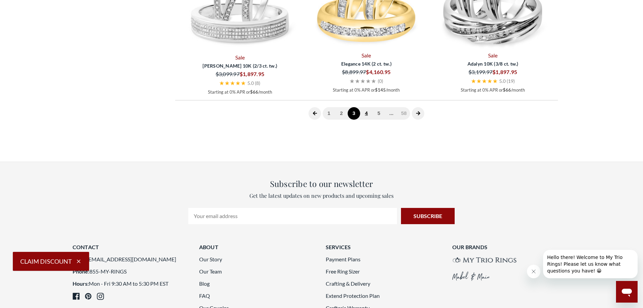
click at [366, 120] on link "4" at bounding box center [366, 113] width 12 height 12
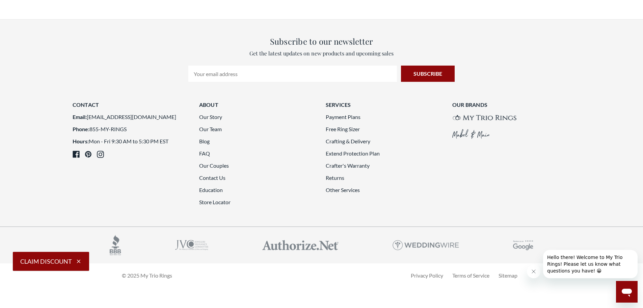
scroll to position [1815, 0]
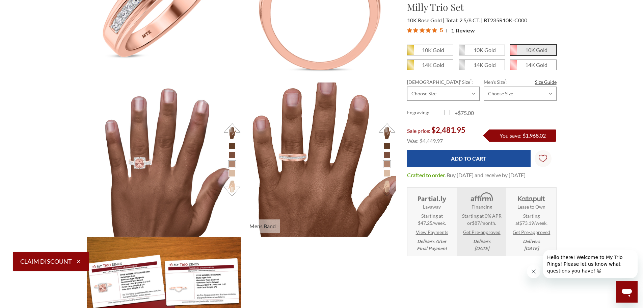
scroll to position [300, 465]
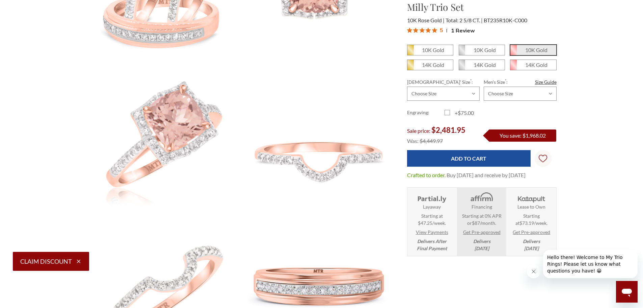
click at [458, 29] on span "1 Review" at bounding box center [463, 30] width 24 height 10
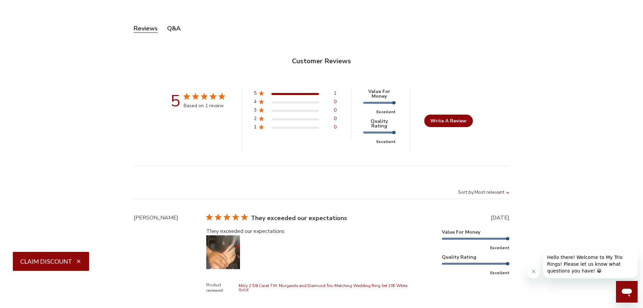
scroll to position [2041, 0]
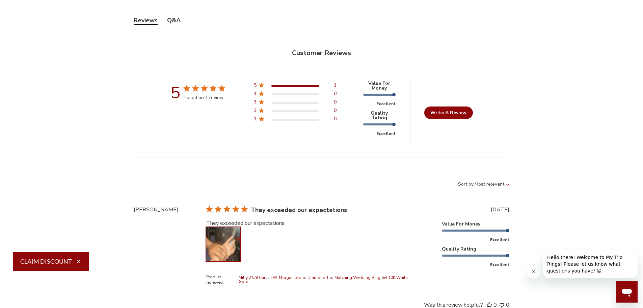
click at [228, 227] on button "Image of review by Fabiola F. on July 03, 25 number 1" at bounding box center [223, 244] width 34 height 34
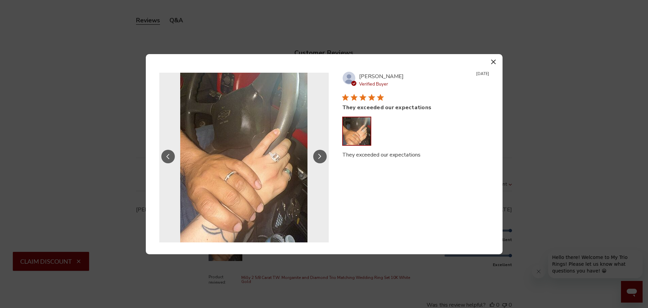
click at [495, 60] on icon "button" at bounding box center [493, 61] width 5 height 5
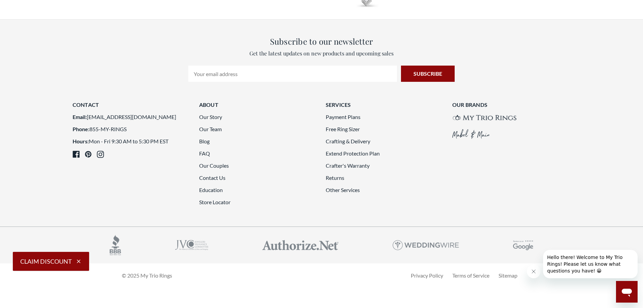
scroll to position [1646, 0]
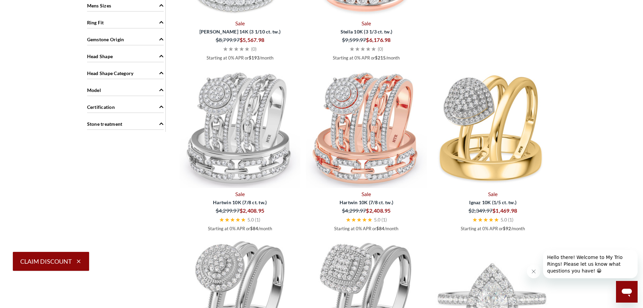
scroll to position [769, 0]
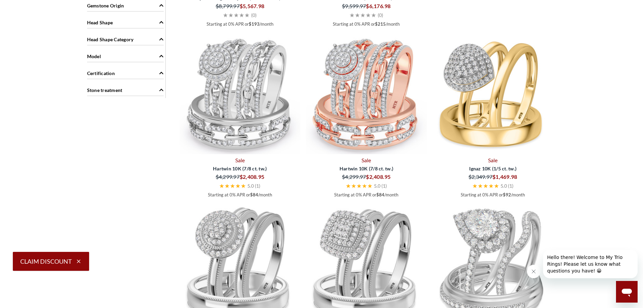
click at [487, 167] on span "Ignaz 10K (1/5 ct. tw.)" at bounding box center [493, 168] width 121 height 7
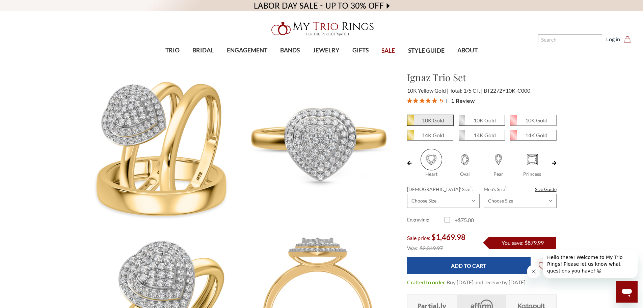
click at [474, 121] on em "10K Gold" at bounding box center [485, 120] width 22 height 6
click at [462, 123] on input "10K Gold" at bounding box center [461, 123] width 0 height 0
radio input "true"
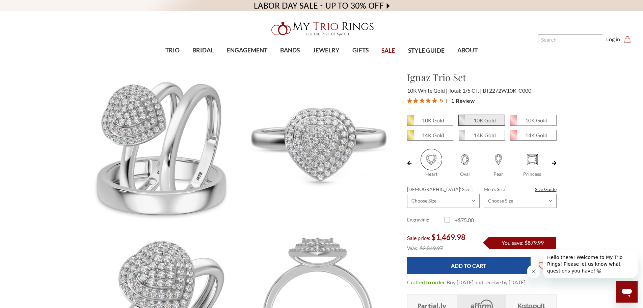
click at [533, 159] on span at bounding box center [533, 160] width 22 height 22
click at [519, 174] on input "Princess" at bounding box center [518, 174] width 0 height 0
radio input "true"
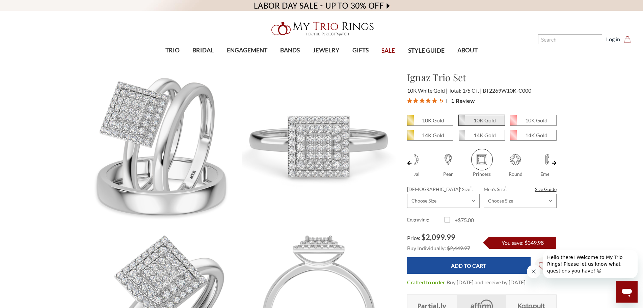
click at [471, 100] on span "1 Review" at bounding box center [463, 101] width 24 height 10
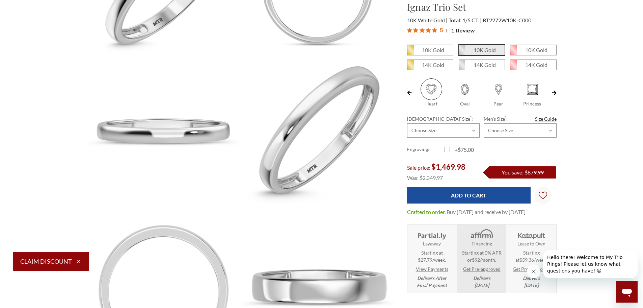
scroll to position [236, 0]
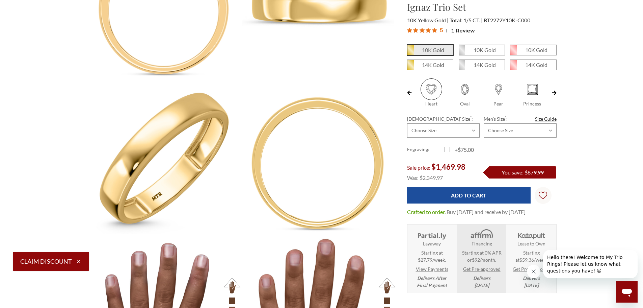
scroll to position [608, 0]
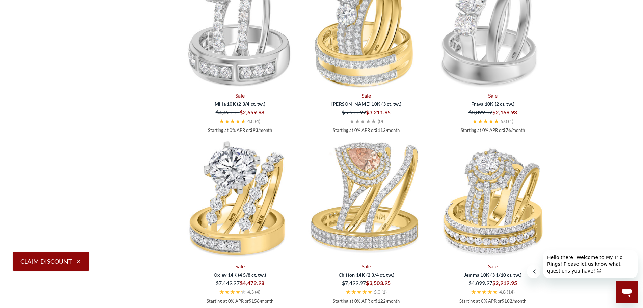
scroll to position [1748, 0]
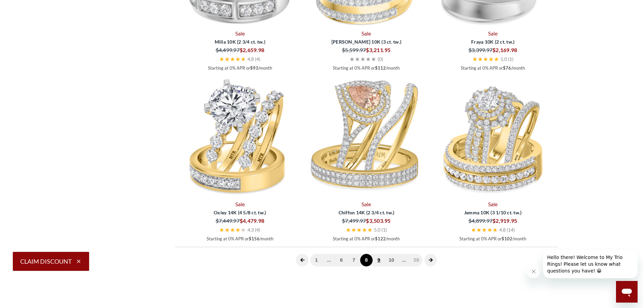
click at [377, 260] on link "9" at bounding box center [379, 260] width 12 height 12
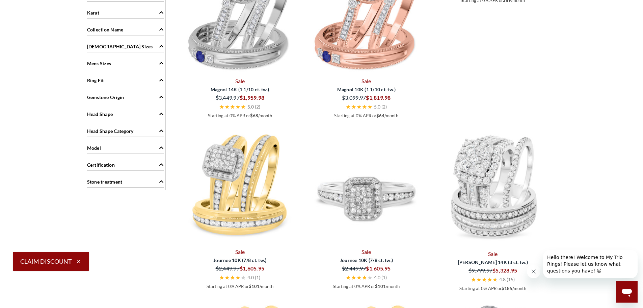
scroll to position [735, 0]
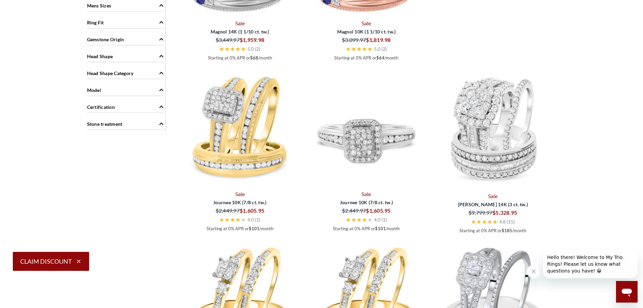
click at [374, 145] on img at bounding box center [366, 127] width 121 height 121
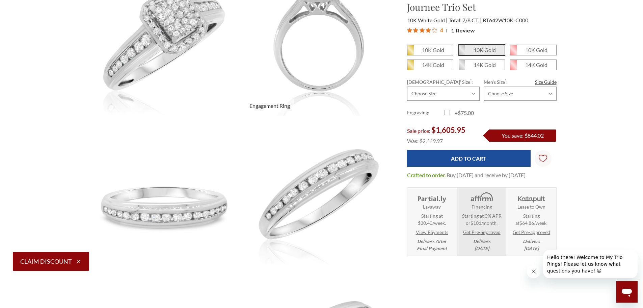
scroll to position [236, 0]
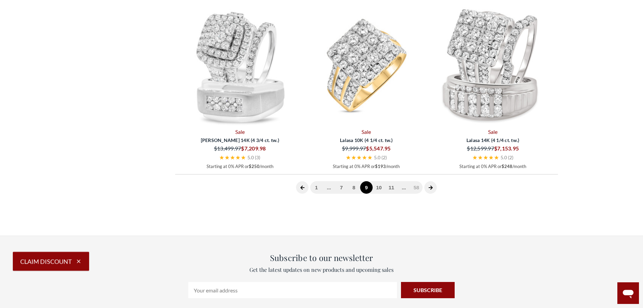
scroll to position [1748, 0]
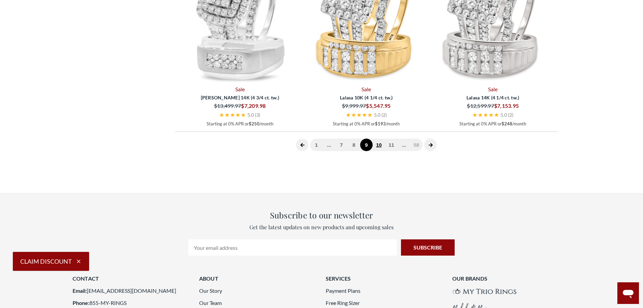
click at [377, 151] on link "10" at bounding box center [379, 144] width 12 height 12
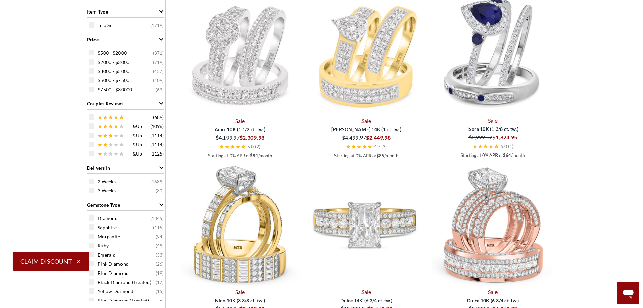
scroll to position [296, 0]
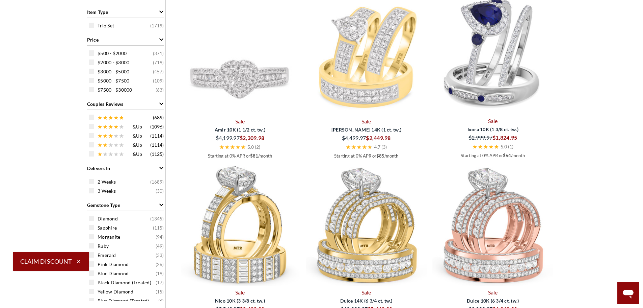
click at [251, 85] on img at bounding box center [240, 54] width 121 height 121
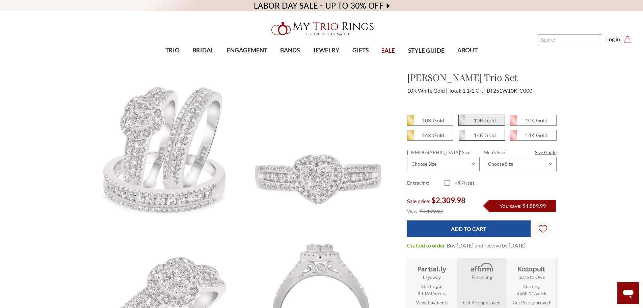
click at [481, 135] on em "14K Gold" at bounding box center [485, 135] width 22 height 6
click at [462, 137] on input "14K Gold" at bounding box center [461, 137] width 0 height 0
radio input "true"
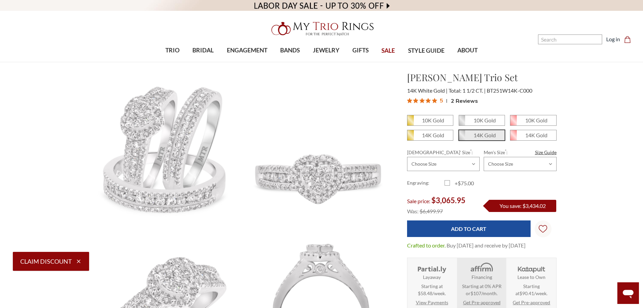
click at [464, 102] on span "2 Reviews" at bounding box center [464, 101] width 27 height 10
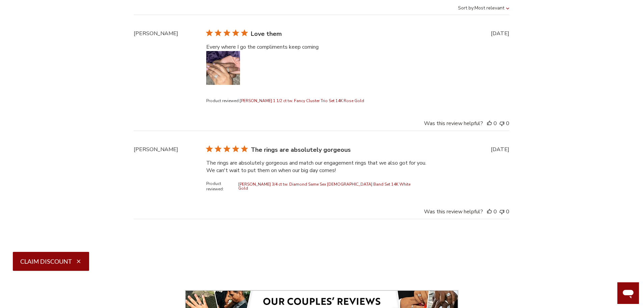
scroll to position [2320, 0]
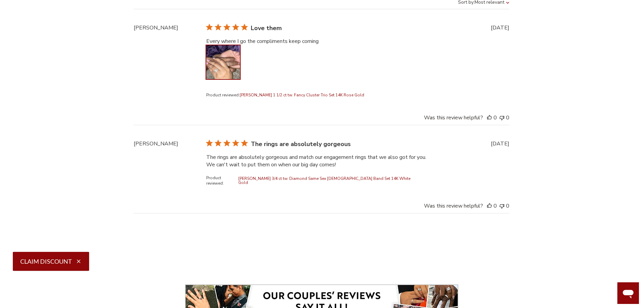
click at [228, 45] on button "Image of review by Darneesha B. on August 15, 23 number 1" at bounding box center [223, 62] width 34 height 34
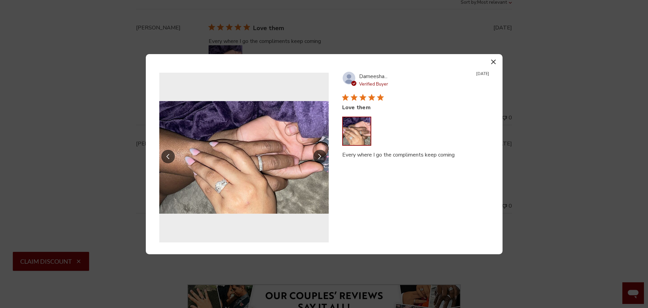
click at [370, 133] on button "Image of review by Darneesha B. on August 15, 23 number 1" at bounding box center [357, 131] width 28 height 28
click at [355, 134] on button "Image of review by Darneesha B. on August 15, 23 number 1" at bounding box center [357, 131] width 28 height 28
click at [240, 185] on img "Reviews with media" at bounding box center [243, 157] width 169 height 169
click at [490, 57] on button "button" at bounding box center [494, 62] width 10 height 10
